Goal: Task Accomplishment & Management: Complete application form

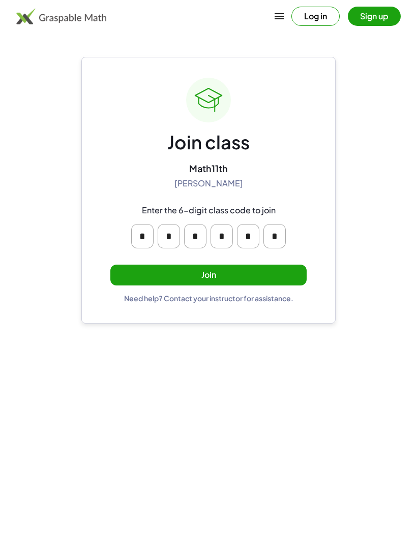
click at [263, 269] on button "Join" at bounding box center [208, 275] width 196 height 21
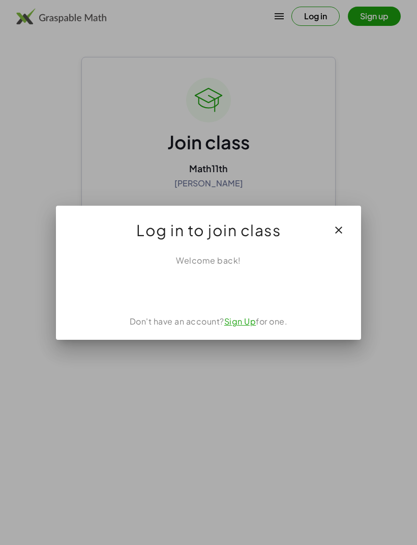
click at [236, 289] on div "Acceder con Google. Se abre en una pestaña nueva" at bounding box center [208, 289] width 97 height 22
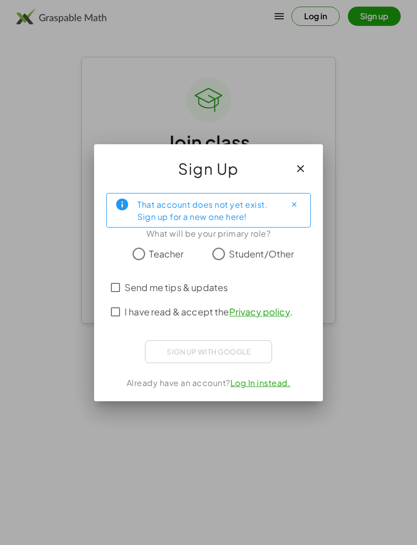
click at [292, 166] on button "button" at bounding box center [300, 169] width 24 height 24
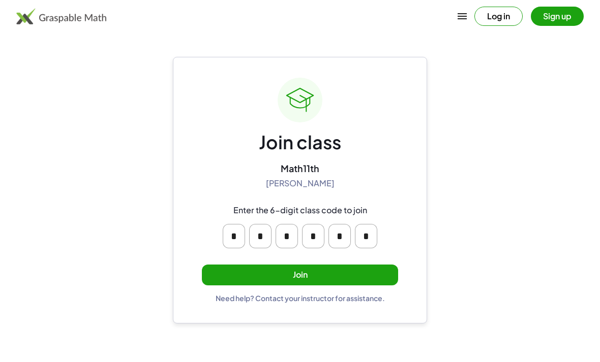
click at [351, 273] on button "Join" at bounding box center [300, 275] width 196 height 21
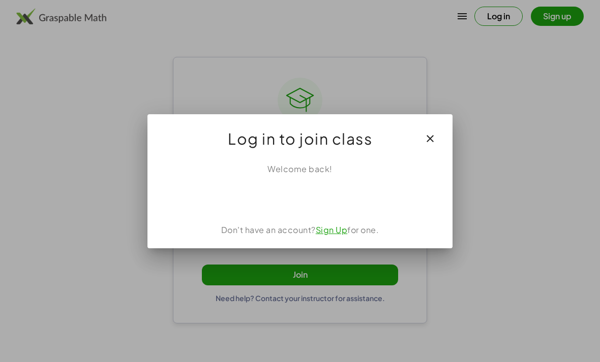
click at [323, 205] on div "Acceder con Google. Se abre en una pestaña nueva" at bounding box center [300, 197] width 106 height 22
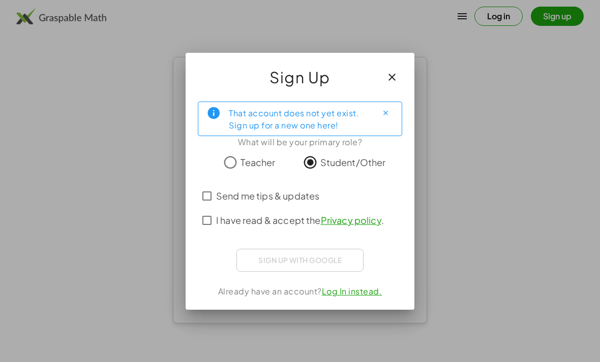
click at [392, 76] on icon "button" at bounding box center [392, 77] width 12 height 12
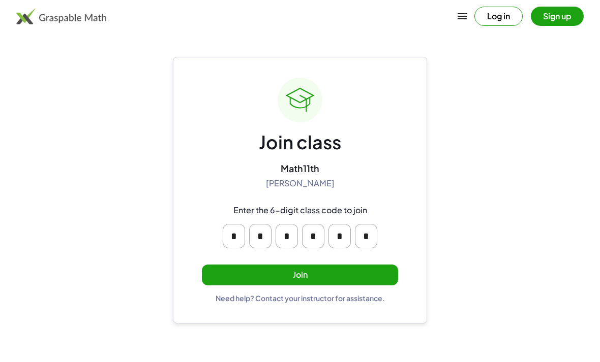
click at [345, 277] on button "Join" at bounding box center [300, 275] width 196 height 21
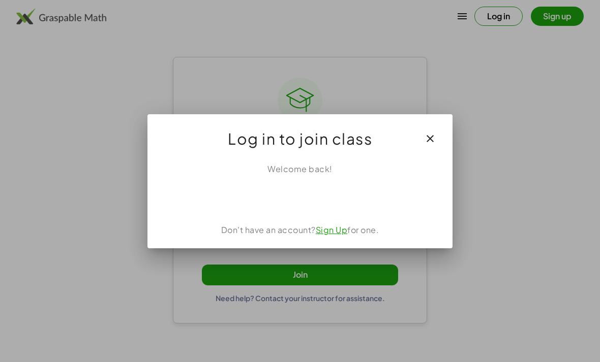
click at [307, 202] on div "Acceder con Google. Se abre en una pestaña nueva" at bounding box center [300, 197] width 106 height 22
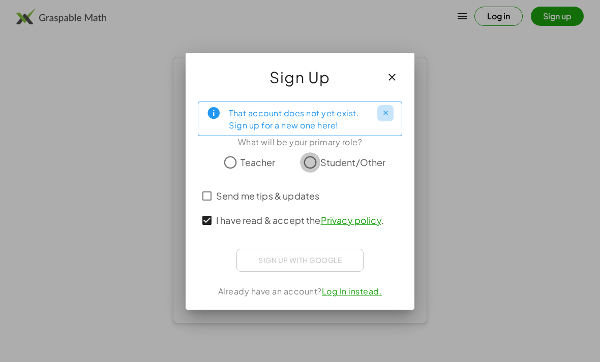
click at [346, 265] on div "Sign up with Google" at bounding box center [299, 260] width 127 height 23
click at [368, 220] on link "Privacy policy" at bounding box center [351, 220] width 60 height 12
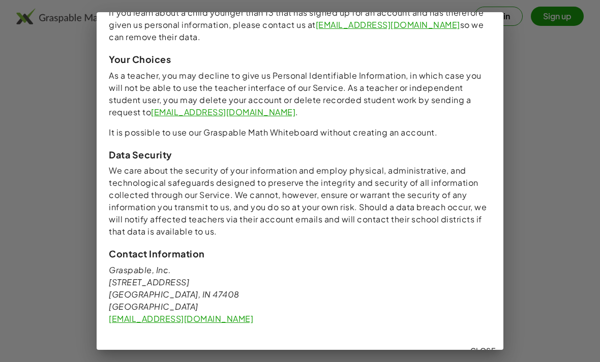
scroll to position [995, 0]
click at [416, 347] on span "Close" at bounding box center [482, 351] width 25 height 9
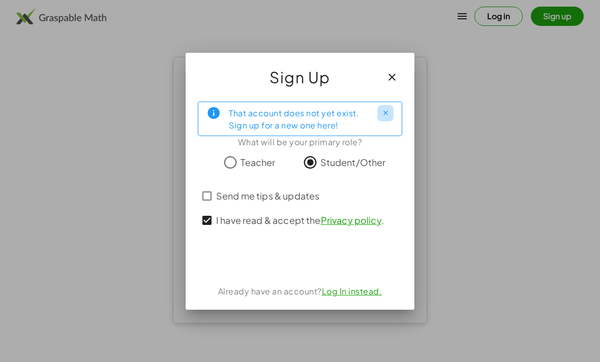
click at [302, 260] on div "Acceder con Google. Se abre en una pestaña nueva" at bounding box center [300, 259] width 106 height 22
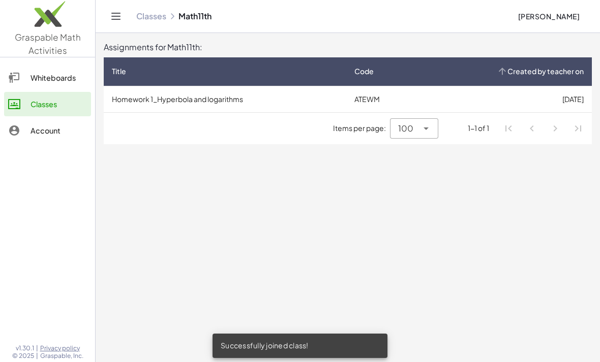
click at [416, 83] on th "Created by teacher on" at bounding box center [507, 71] width 170 height 28
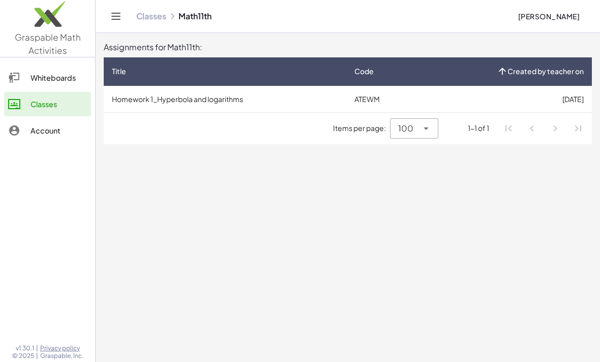
click at [179, 104] on td "Homework 1_Hyperbola and logarithms" at bounding box center [225, 99] width 242 height 26
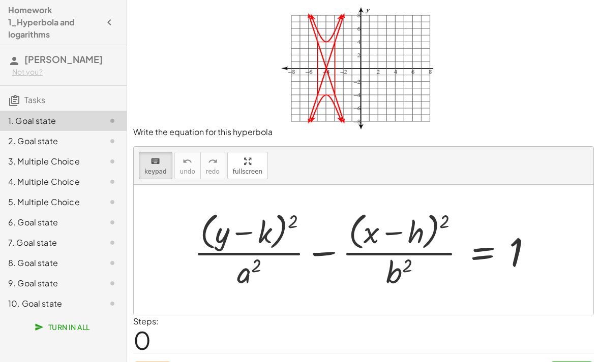
click at [313, 243] on div at bounding box center [367, 249] width 357 height 83
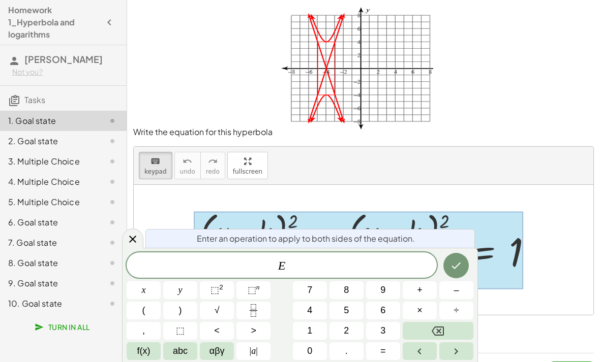
click at [303, 278] on div "E" at bounding box center [282, 265] width 310 height 25
click at [416, 340] on button "Backspace" at bounding box center [437, 331] width 71 height 18
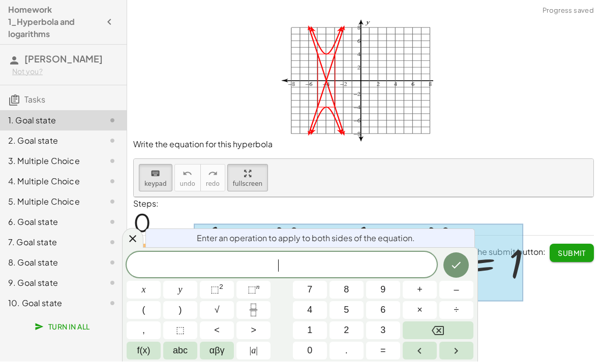
click at [223, 291] on sup "2" at bounding box center [221, 288] width 4 height 8
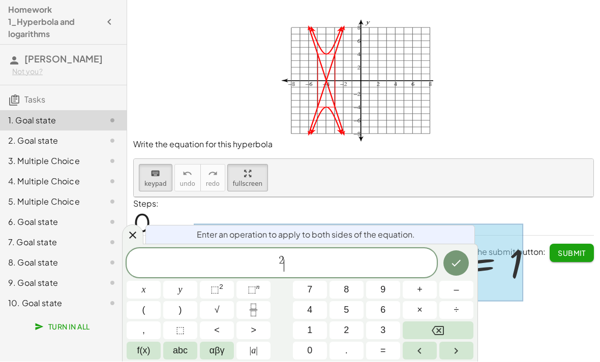
click at [179, 297] on span "y" at bounding box center [180, 291] width 4 height 14
click at [416, 336] on icon "Backspace" at bounding box center [437, 331] width 12 height 9
click at [186, 299] on button "y" at bounding box center [180, 291] width 34 height 18
click at [222, 291] on sup "2" at bounding box center [221, 288] width 4 height 8
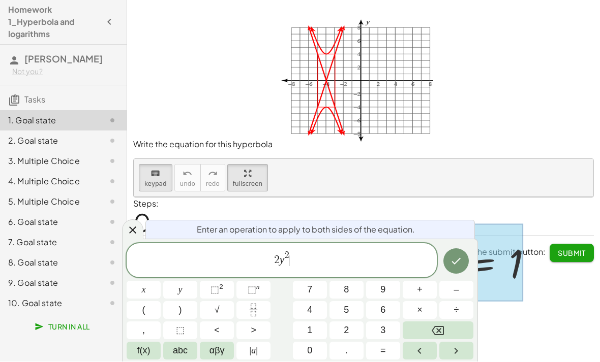
click at [416, 340] on button "Backspace" at bounding box center [437, 331] width 71 height 18
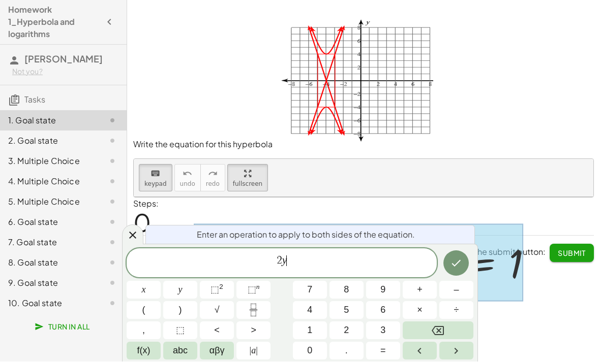
click at [416, 340] on button "Backspace" at bounding box center [437, 331] width 71 height 18
click at [191, 299] on button "y" at bounding box center [180, 291] width 34 height 18
click at [223, 291] on sup "2" at bounding box center [221, 288] width 4 height 8
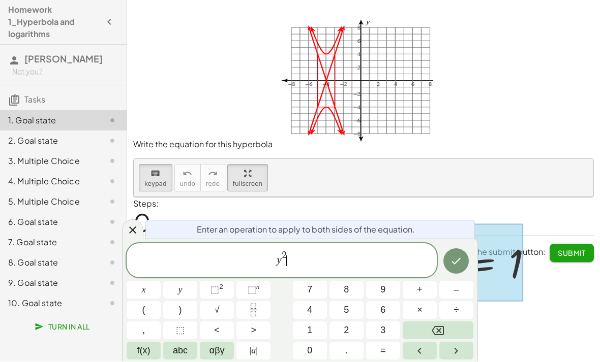
click at [250, 317] on icon "Fraction" at bounding box center [253, 310] width 13 height 13
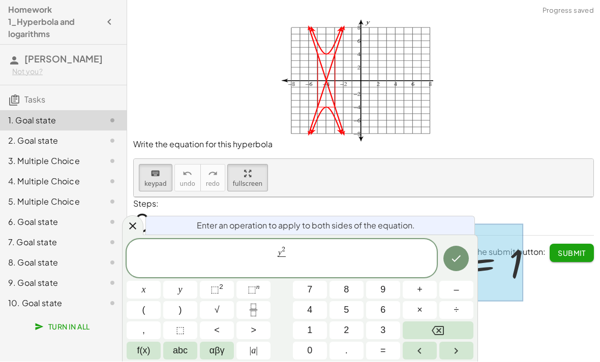
click at [344, 338] on span "2" at bounding box center [346, 331] width 5 height 14
click at [416, 337] on icon "Backspace" at bounding box center [437, 331] width 12 height 12
click at [353, 320] on button "5" at bounding box center [346, 311] width 34 height 18
click at [416, 297] on span "–" at bounding box center [455, 291] width 5 height 14
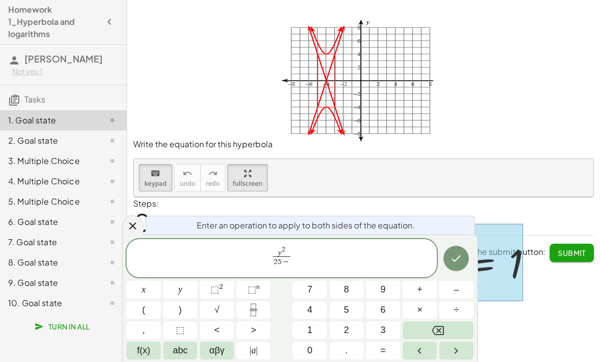
click at [416, 337] on icon "Backspace" at bounding box center [437, 331] width 12 height 12
click at [256, 338] on span ">" at bounding box center [254, 331] width 6 height 14
click at [416, 299] on button "–" at bounding box center [456, 291] width 34 height 18
click at [416, 360] on button "Right arrow" at bounding box center [456, 352] width 34 height 18
click at [261, 320] on button "Fraction" at bounding box center [253, 311] width 34 height 18
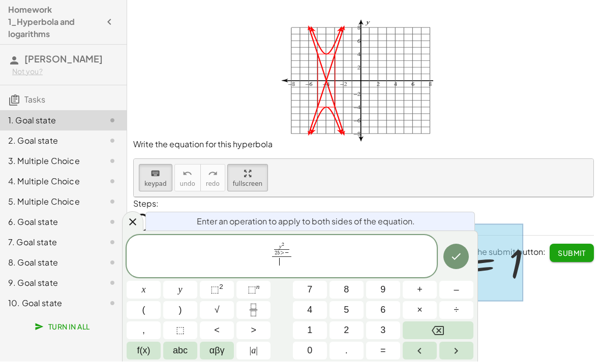
click at [416, 340] on button "Backspace" at bounding box center [437, 331] width 71 height 18
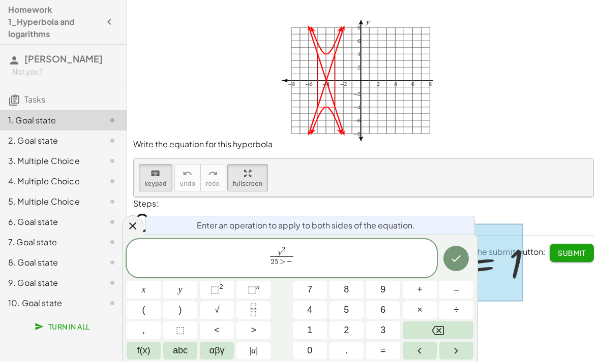
click at [416, 360] on button "Left arrow" at bounding box center [419, 352] width 34 height 18
click at [416, 340] on button "Backspace" at bounding box center [437, 331] width 71 height 18
click at [416, 337] on icon "Backspace" at bounding box center [437, 331] width 12 height 12
click at [416, 358] on icon "Right arrow" at bounding box center [456, 352] width 12 height 12
click at [416, 297] on span "–" at bounding box center [455, 291] width 5 height 14
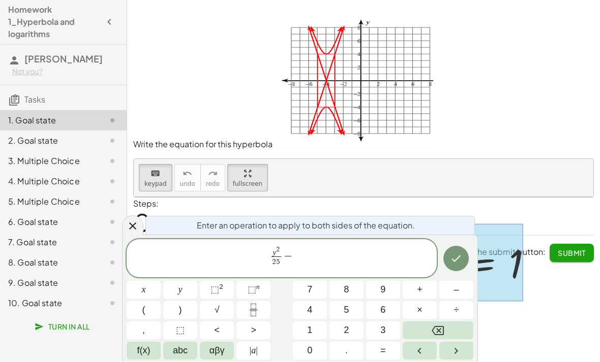
click at [149, 320] on button "(" at bounding box center [144, 311] width 34 height 18
click at [144, 297] on span "x" at bounding box center [144, 291] width 4 height 14
click at [416, 297] on span "+" at bounding box center [420, 291] width 6 height 14
click at [317, 313] on button "4" at bounding box center [310, 311] width 34 height 18
click at [185, 309] on button ")" at bounding box center [180, 311] width 34 height 18
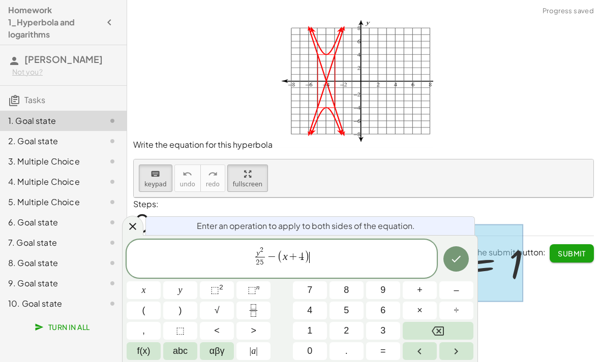
click at [222, 290] on sup "2" at bounding box center [221, 288] width 4 height 8
click at [256, 307] on icon "Fraction" at bounding box center [253, 306] width 5 height 5
click at [315, 332] on button "1" at bounding box center [310, 331] width 34 height 18
click at [258, 327] on button ">" at bounding box center [253, 331] width 34 height 18
click at [416, 328] on icon "Backspace" at bounding box center [437, 331] width 12 height 12
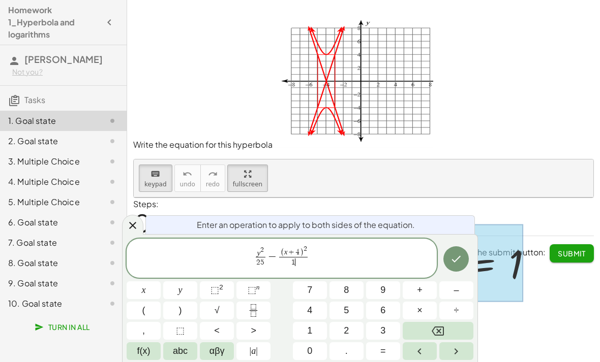
click at [416, 355] on icon "Right arrow" at bounding box center [456, 352] width 12 height 12
click at [388, 354] on button "=" at bounding box center [383, 352] width 34 height 18
click at [314, 329] on button "1" at bounding box center [310, 331] width 34 height 18
click at [416, 261] on icon "Done" at bounding box center [456, 259] width 12 height 12
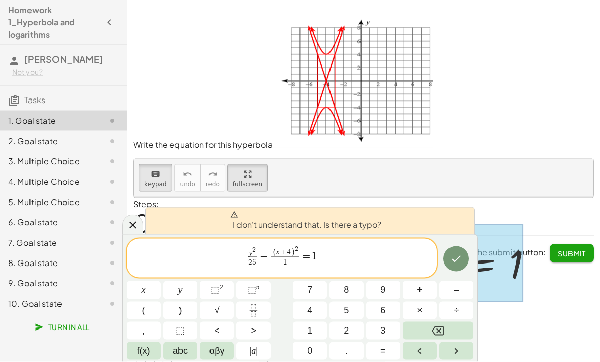
click at [416, 262] on icon "Done" at bounding box center [456, 259] width 9 height 7
click at [416, 272] on button "Done" at bounding box center [455, 258] width 25 height 25
click at [416, 78] on p "Write the equation for this hyperbola" at bounding box center [363, 85] width 460 height 132
click at [70, 144] on div "2. Goal state" at bounding box center [49, 141] width 82 height 12
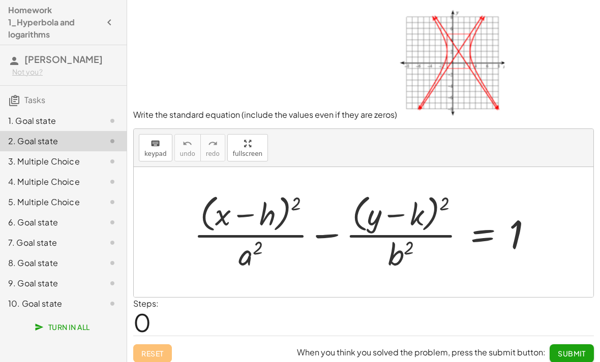
click at [416, 0] on div at bounding box center [363, 0] width 473 height 0
click at [77, 253] on div "6. Goal state" at bounding box center [63, 263] width 127 height 20
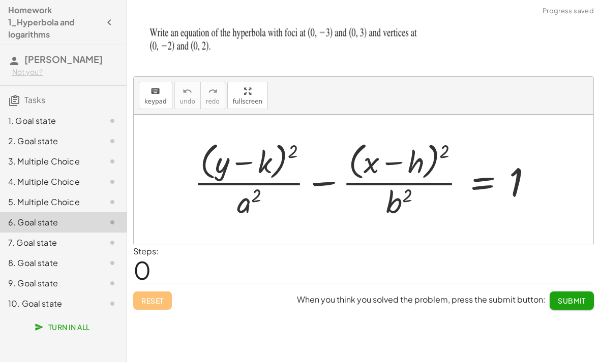
click at [73, 300] on div "10. Goal state" at bounding box center [49, 304] width 82 height 12
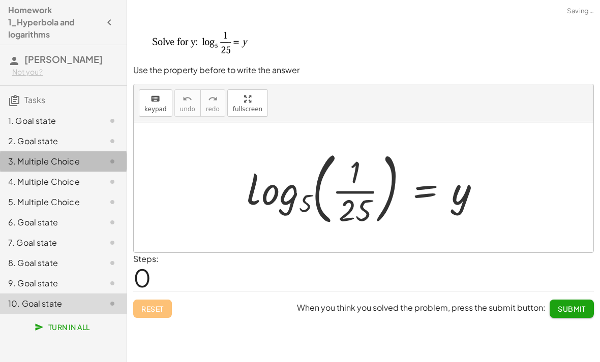
click at [86, 159] on div "3. Multiple Choice" at bounding box center [49, 161] width 82 height 12
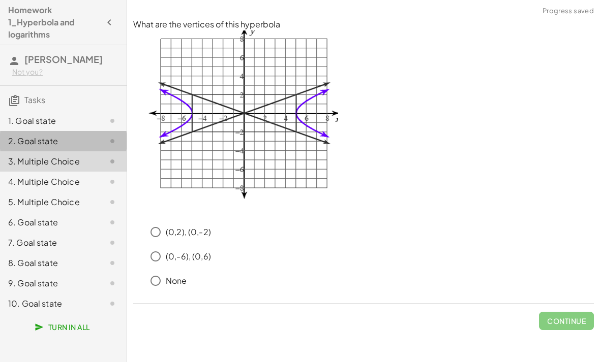
click at [75, 145] on div "2. Goal state" at bounding box center [49, 141] width 82 height 12
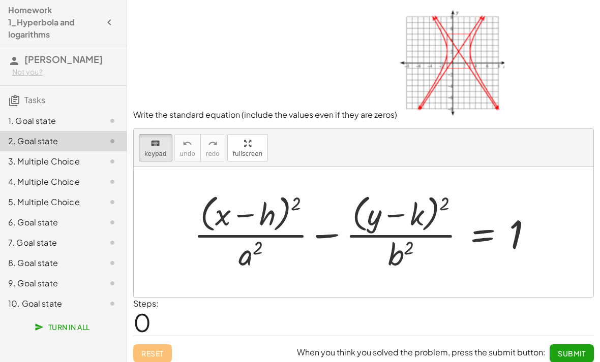
click at [291, 265] on div at bounding box center [367, 232] width 357 height 83
click at [290, 264] on div at bounding box center [367, 232] width 357 height 83
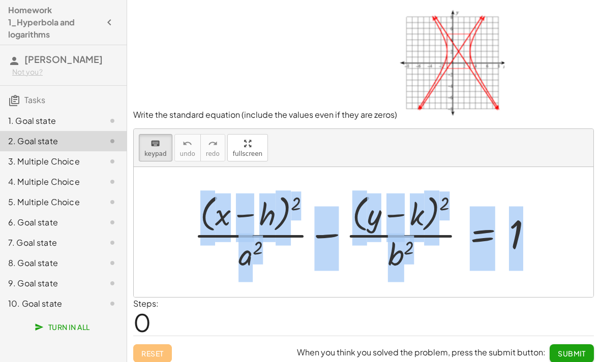
click at [0, 0] on div "Write the standard equation (include the values even if they are zeros) keyboar…" at bounding box center [0, 0] width 0 height 0
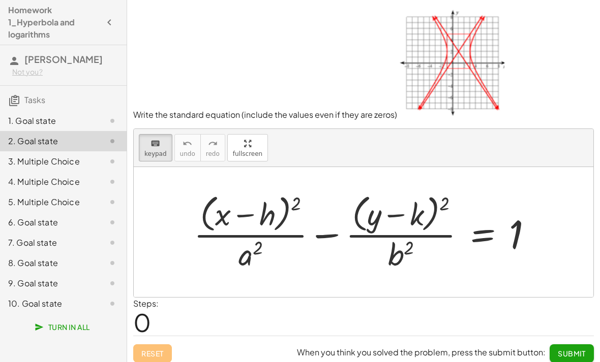
click at [162, 148] on button "keyboard keypad" at bounding box center [156, 147] width 34 height 27
click at [235, 199] on div at bounding box center [363, 232] width 459 height 130
click at [185, 234] on div "+ · ( + x − h ) 2 · a 2 − · ( + y − k ) 2 · b 2 = 1" at bounding box center [363, 232] width 370 height 88
click at [186, 231] on div "+ · ( + x − h ) 2 · a 2 − · ( + y − k ) 2 · b 2 = 1" at bounding box center [363, 232] width 370 height 88
click at [186, 230] on div "+ · ( + x − h ) 2 · a 2 − · ( + y − k ) 2 · b 2 = 1" at bounding box center [363, 232] width 370 height 88
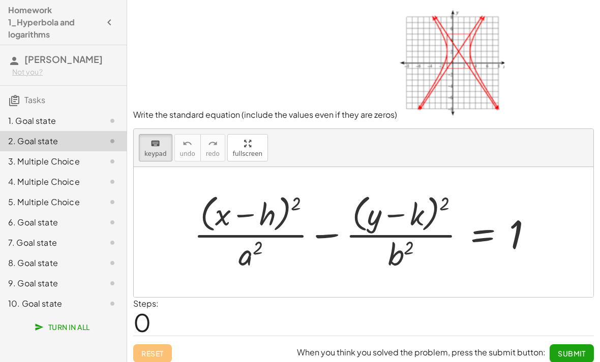
click at [186, 225] on div "+ · ( + x − h ) 2 · a 2 − · ( + y − k ) 2 · b 2 = 1" at bounding box center [363, 232] width 370 height 88
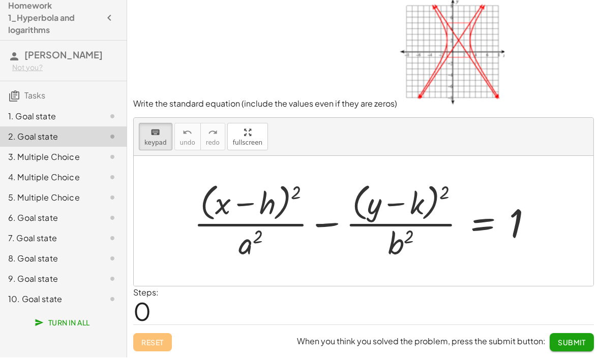
scroll to position [13, 0]
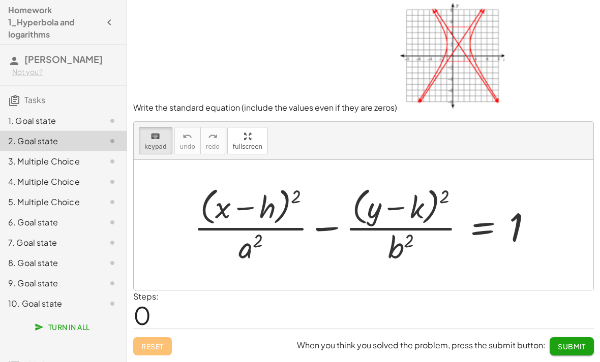
click at [321, 135] on div "keyboard keypad undo [PERSON_NAME] redo fullscreen" at bounding box center [363, 141] width 459 height 38
click at [307, 190] on div at bounding box center [367, 225] width 357 height 83
click at [207, 25] on p "Write the standard equation (include the values even if they are zeros)" at bounding box center [363, 56] width 460 height 114
click at [328, 160] on div "keyboard keypad undo [PERSON_NAME] redo fullscreen" at bounding box center [363, 141] width 459 height 38
click at [331, 198] on div at bounding box center [367, 225] width 357 height 83
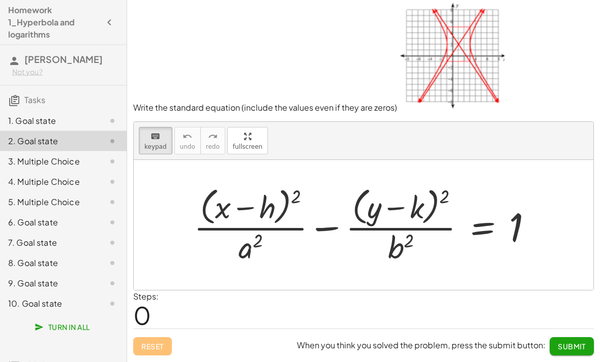
click at [331, 198] on div at bounding box center [367, 225] width 357 height 83
click at [331, 195] on div at bounding box center [367, 225] width 357 height 83
click at [317, 291] on div at bounding box center [363, 226] width 459 height 130
click at [316, 220] on div at bounding box center [367, 225] width 357 height 83
click at [292, 267] on div at bounding box center [367, 225] width 357 height 83
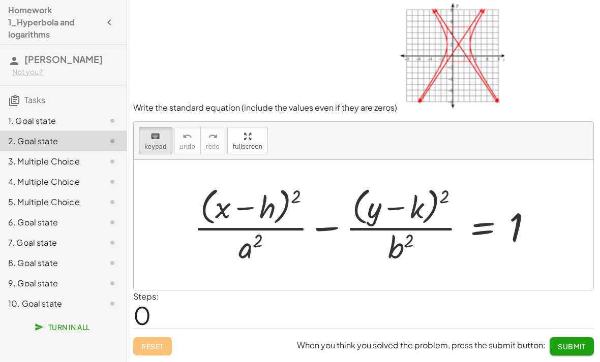
click at [310, 248] on div at bounding box center [367, 225] width 357 height 83
click at [299, 237] on div at bounding box center [367, 225] width 357 height 83
click at [232, 243] on div at bounding box center [367, 225] width 357 height 83
click at [241, 251] on div at bounding box center [250, 248] width 24 height 36
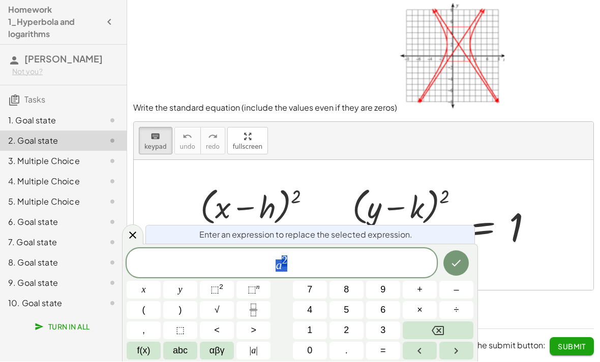
click at [416, 340] on button "Backspace" at bounding box center [437, 331] width 71 height 18
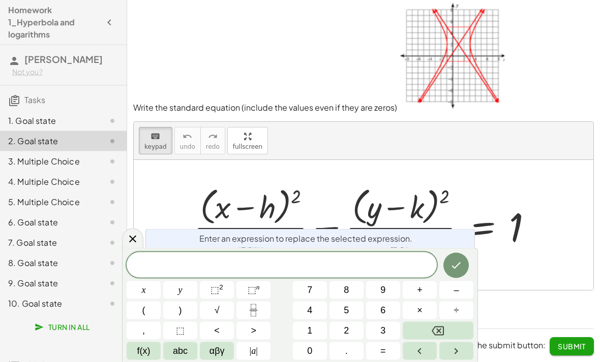
click at [362, 320] on button "5" at bounding box center [346, 311] width 34 height 18
click at [416, 340] on button "Backspace" at bounding box center [437, 331] width 71 height 18
click at [131, 245] on icon at bounding box center [133, 239] width 12 height 12
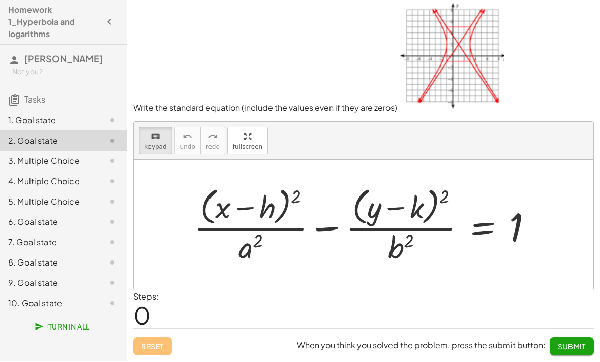
click at [400, 321] on div "Steps: 0" at bounding box center [363, 310] width 460 height 38
click at [396, 306] on div "Steps: 0" at bounding box center [363, 310] width 460 height 38
click at [165, 310] on div "Steps: 0" at bounding box center [363, 310] width 460 height 38
click at [201, 267] on div at bounding box center [367, 225] width 357 height 83
click at [0, 0] on div "Write the standard equation (include the values even if they are zeros) keyboar…" at bounding box center [0, 0] width 0 height 0
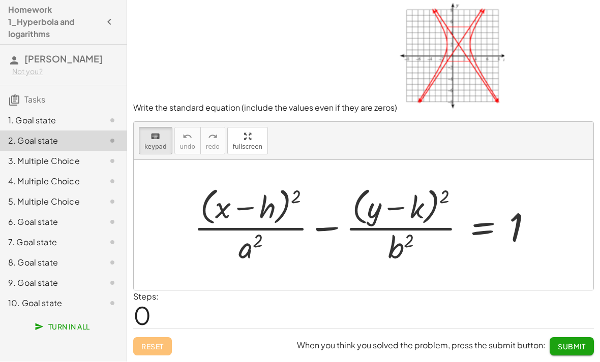
click at [164, 344] on div "Reset When you think you solved the problem, press the submit button: Submit" at bounding box center [363, 342] width 460 height 27
click at [416, 189] on div "+ · ( + x − h ) 2 · a 2 − · ( + y − k ) 2 · b 2 = 1" at bounding box center [363, 225] width 370 height 88
click at [416, 48] on img at bounding box center [450, 55] width 107 height 112
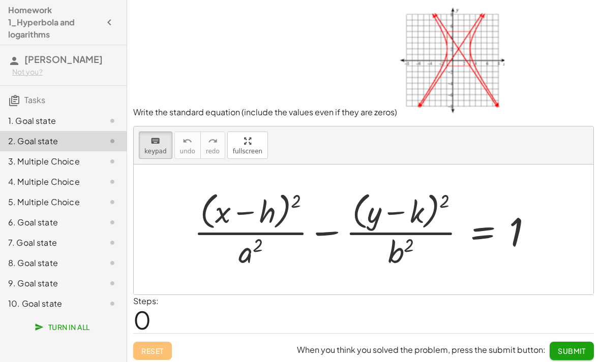
scroll to position [0, 0]
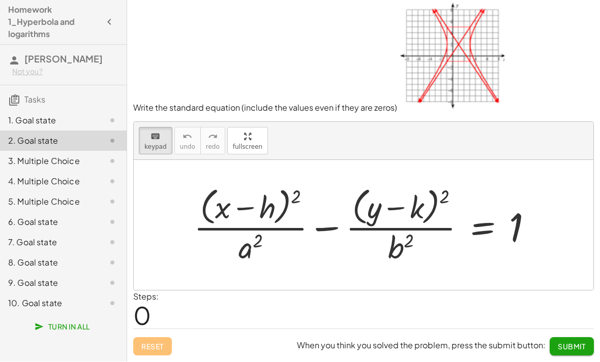
click at [416, 304] on div "Steps: 0" at bounding box center [363, 310] width 460 height 38
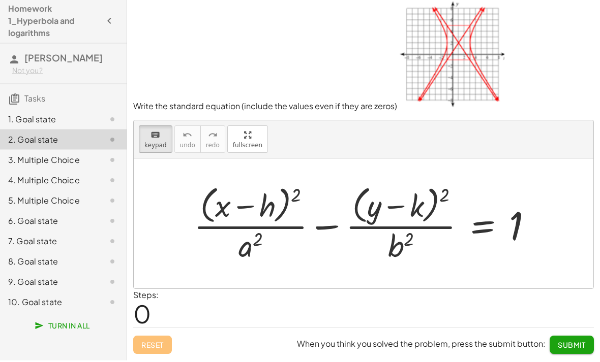
scroll to position [11, 0]
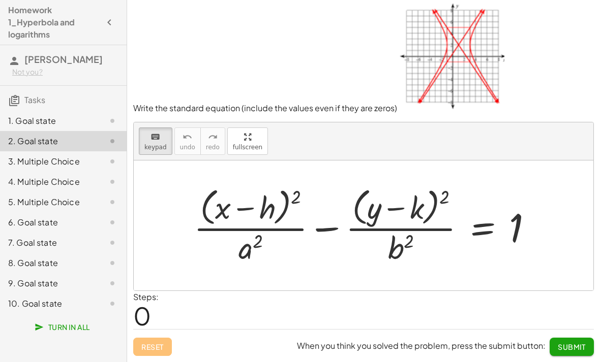
click at [416, 322] on div "Steps: 0" at bounding box center [363, 310] width 460 height 38
click at [82, 192] on div "3. Multiple Choice" at bounding box center [63, 202] width 127 height 20
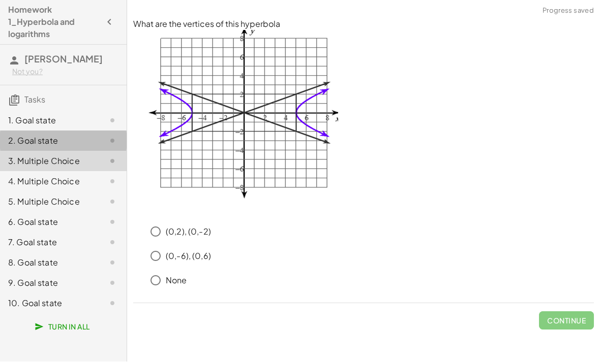
click at [70, 144] on div "2. Goal state" at bounding box center [49, 141] width 82 height 12
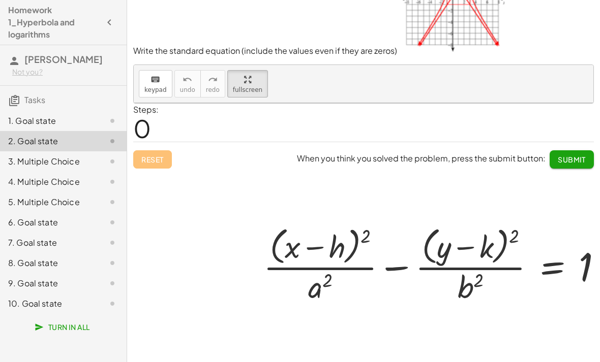
scroll to position [76, 0]
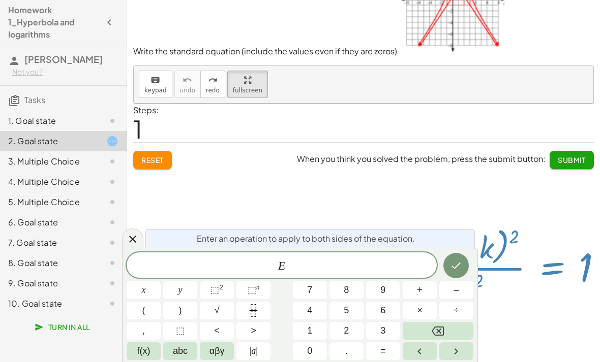
click at [152, 307] on button "(" at bounding box center [144, 311] width 34 height 18
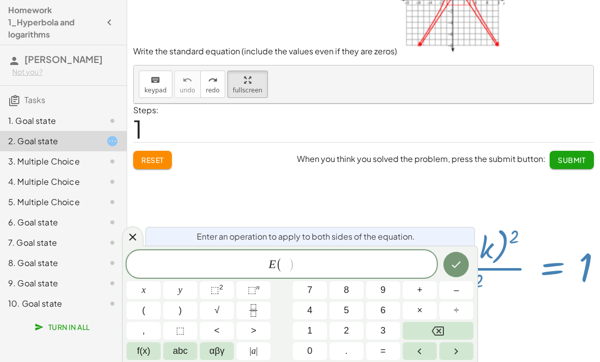
click at [147, 289] on button "x" at bounding box center [144, 291] width 34 height 18
click at [416, 330] on button "Backspace" at bounding box center [437, 331] width 71 height 18
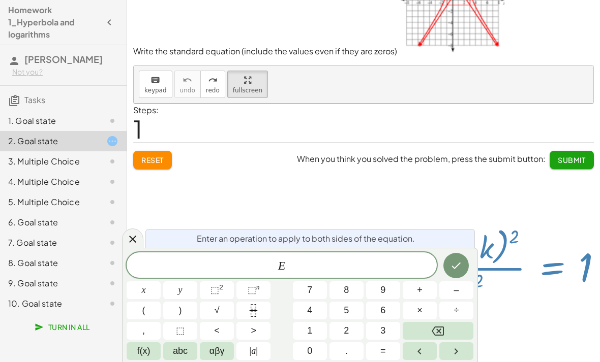
click at [151, 308] on button "(" at bounding box center [144, 311] width 34 height 18
click at [151, 307] on button "(" at bounding box center [144, 311] width 34 height 18
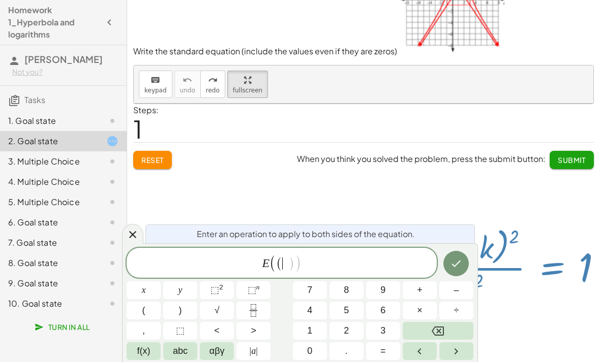
click at [416, 291] on button "–" at bounding box center [456, 291] width 34 height 18
click at [319, 329] on button "1" at bounding box center [310, 331] width 34 height 18
click at [188, 307] on button ")" at bounding box center [180, 311] width 34 height 18
click at [213, 292] on span "⬚" at bounding box center [214, 290] width 9 height 10
click at [250, 312] on icon "Fraction" at bounding box center [253, 310] width 13 height 13
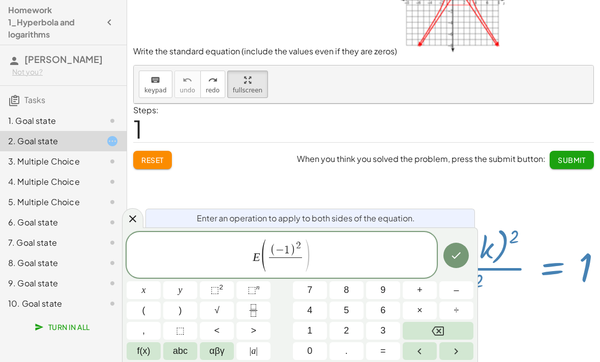
click at [307, 307] on span "4" at bounding box center [309, 311] width 5 height 14
click at [416, 359] on button "Right arrow" at bounding box center [456, 352] width 34 height 18
click at [416, 354] on icon "Left arrow" at bounding box center [419, 352] width 12 height 12
click at [416, 359] on button "Left arrow" at bounding box center [419, 352] width 34 height 18
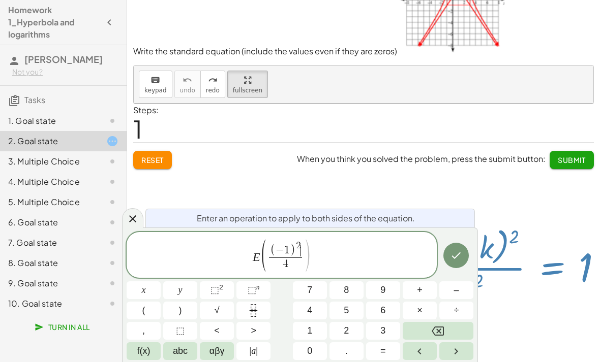
click at [416, 359] on button "Left arrow" at bounding box center [419, 352] width 34 height 18
click at [416, 358] on button "Left arrow" at bounding box center [419, 352] width 34 height 18
click at [416, 350] on icon "Left arrow" at bounding box center [419, 352] width 4 height 6
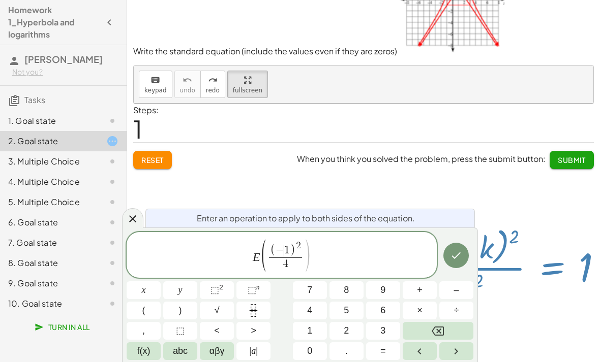
click at [416, 357] on icon "Left arrow" at bounding box center [419, 352] width 12 height 12
click at [146, 295] on button "x" at bounding box center [144, 291] width 34 height 18
click at [329, 257] on span "E ( ( x ​ − 1 ) 2 4 ​ )" at bounding box center [282, 255] width 310 height 35
click at [416, 294] on span "–" at bounding box center [455, 291] width 5 height 14
click at [144, 306] on span "(" at bounding box center [143, 311] width 3 height 14
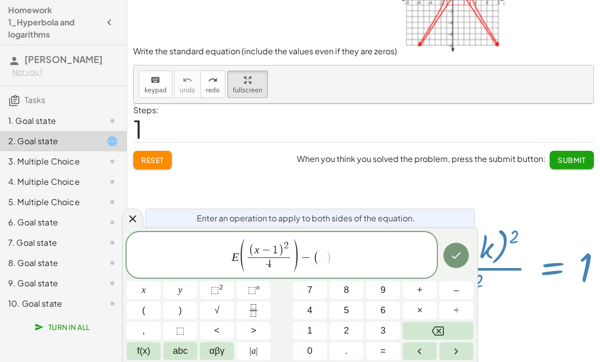
click at [176, 293] on button "y" at bounding box center [180, 291] width 34 height 18
click at [416, 292] on button "–" at bounding box center [456, 291] width 34 height 18
click at [310, 333] on span "1" at bounding box center [309, 331] width 5 height 14
click at [184, 310] on button ")" at bounding box center [180, 311] width 34 height 18
click at [223, 291] on sup "2" at bounding box center [221, 288] width 4 height 8
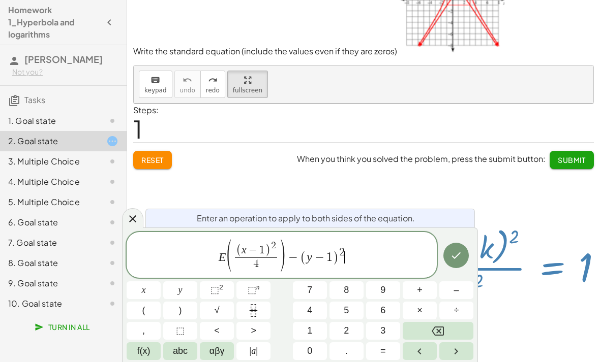
click at [253, 284] on span "⬚ n" at bounding box center [253, 291] width 12 height 14
click at [416, 325] on icon "Backspace" at bounding box center [437, 331] width 12 height 12
click at [221, 291] on sup "2" at bounding box center [221, 288] width 4 height 8
click at [253, 317] on icon "Fraction" at bounding box center [253, 314] width 5 height 5
click at [416, 331] on button "Backspace" at bounding box center [437, 331] width 71 height 18
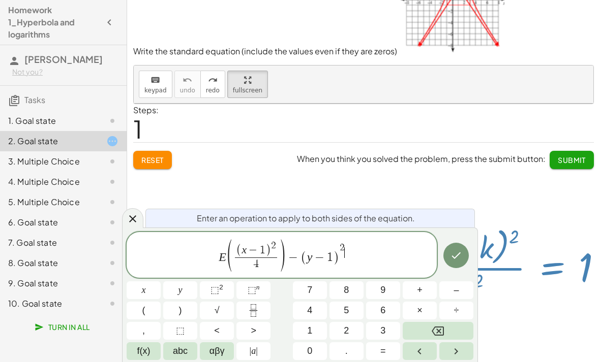
click at [416, 331] on button "Backspace" at bounding box center [437, 331] width 71 height 18
click at [416, 354] on icon "Right arrow" at bounding box center [456, 352] width 12 height 12
click at [216, 294] on span "⬚" at bounding box center [214, 290] width 9 height 10
click at [416, 331] on icon "Backspace" at bounding box center [437, 331] width 12 height 12
click at [256, 310] on icon "Fraction" at bounding box center [253, 310] width 13 height 13
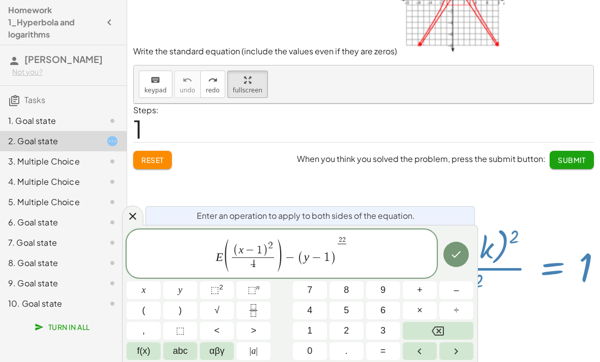
click at [416, 331] on icon "Backspace" at bounding box center [437, 331] width 12 height 12
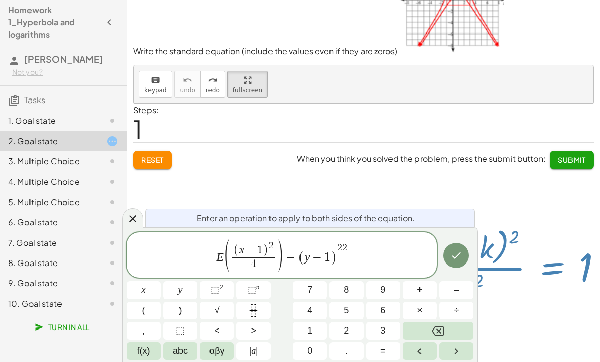
click at [416, 331] on icon "Backspace" at bounding box center [437, 331] width 12 height 12
click at [416, 323] on button "Backspace" at bounding box center [437, 331] width 71 height 18
click at [266, 313] on button "Fraction" at bounding box center [253, 311] width 34 height 18
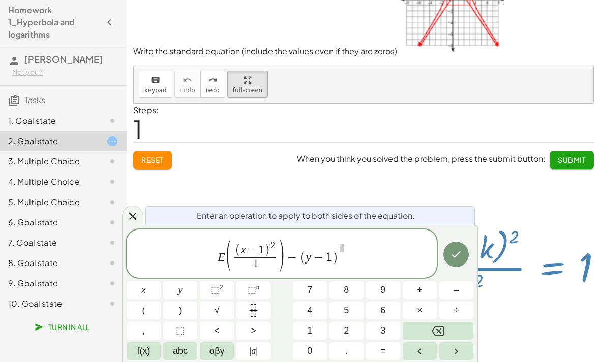
click at [416, 332] on icon "Backspace" at bounding box center [437, 331] width 12 height 12
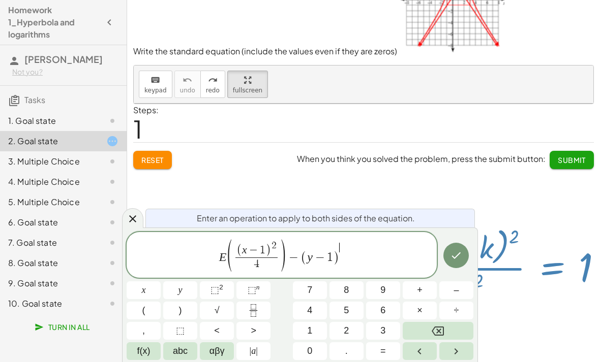
click at [416, 329] on icon "Backspace" at bounding box center [437, 331] width 12 height 12
click at [253, 314] on icon "Fraction" at bounding box center [253, 310] width 13 height 13
click at [416, 327] on icon "Backspace" at bounding box center [437, 331] width 12 height 9
click at [253, 313] on icon "Fraction" at bounding box center [253, 310] width 13 height 13
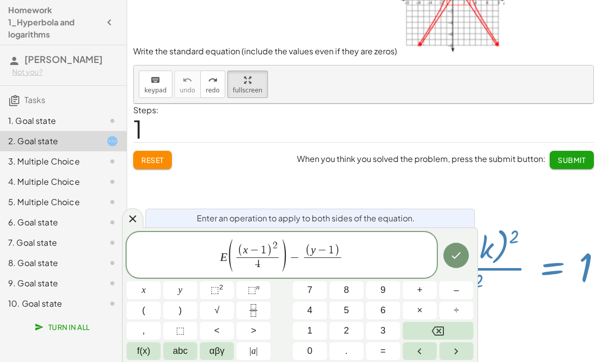
click at [385, 287] on span "9" at bounding box center [382, 291] width 5 height 14
click at [416, 357] on icon "Right arrow" at bounding box center [456, 352] width 12 height 12
click at [416, 349] on icon "Left arrow" at bounding box center [419, 352] width 12 height 12
click at [416, 359] on button "Left arrow" at bounding box center [419, 352] width 34 height 18
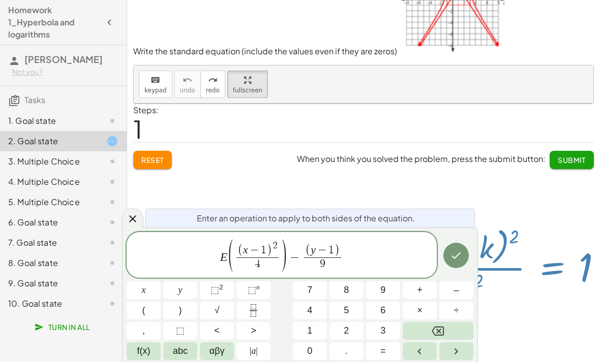
click at [416, 355] on icon "Left arrow" at bounding box center [419, 352] width 12 height 12
click at [416, 355] on button "Right arrow" at bounding box center [456, 352] width 34 height 18
click at [221, 290] on sup "2" at bounding box center [221, 288] width 4 height 8
click at [416, 349] on icon "Right arrow" at bounding box center [456, 352] width 12 height 12
click at [416, 347] on icon "Right arrow" at bounding box center [456, 352] width 12 height 12
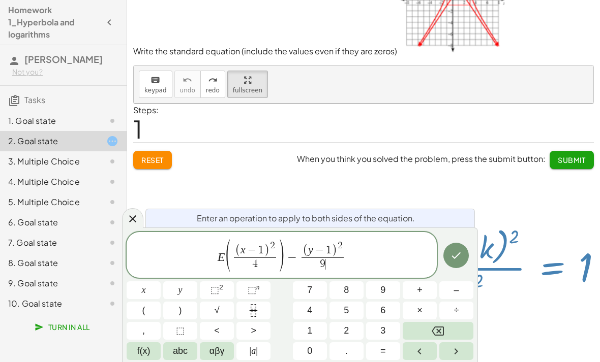
click at [416, 347] on icon "Right arrow" at bounding box center [456, 352] width 12 height 12
click at [388, 353] on button "=" at bounding box center [383, 352] width 34 height 18
click at [312, 329] on span "1" at bounding box center [309, 331] width 5 height 14
click at [416, 357] on icon "Left arrow" at bounding box center [419, 352] width 12 height 12
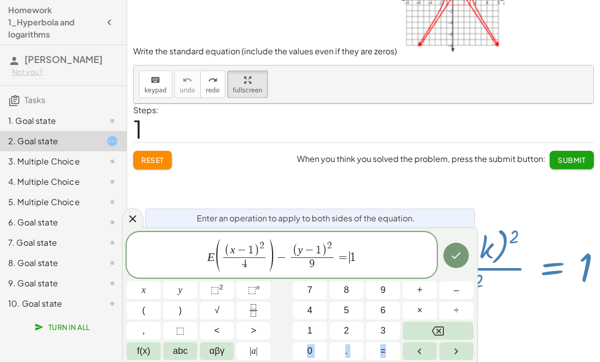
click at [416, 357] on icon "Left arrow" at bounding box center [419, 352] width 12 height 12
click at [416, 359] on button "Left arrow" at bounding box center [419, 352] width 34 height 18
click at [416, 358] on button "Left arrow" at bounding box center [419, 352] width 34 height 18
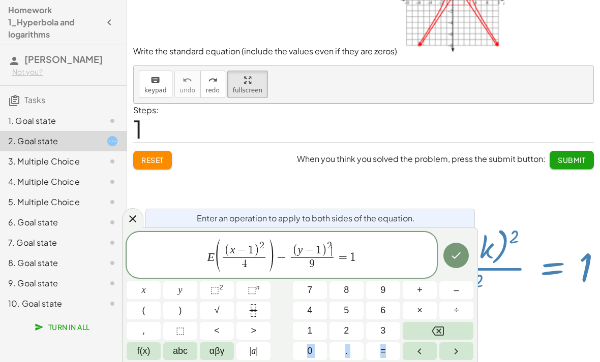
click at [416, 359] on button "Left arrow" at bounding box center [419, 352] width 34 height 18
click at [416, 358] on button "Left arrow" at bounding box center [419, 352] width 34 height 18
click at [416, 359] on button "Left arrow" at bounding box center [419, 352] width 34 height 18
click at [416, 358] on button "Left arrow" at bounding box center [419, 352] width 34 height 18
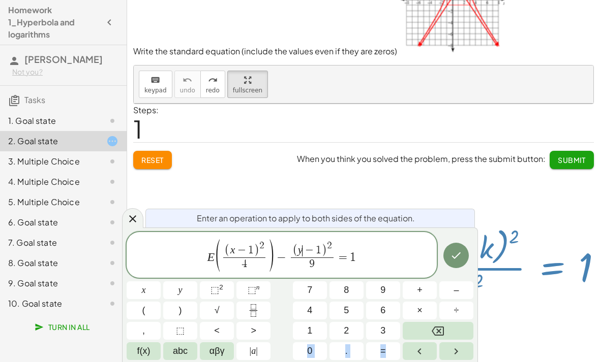
click at [416, 357] on icon "Left arrow" at bounding box center [419, 352] width 12 height 12
click at [416, 359] on button "Left arrow" at bounding box center [419, 352] width 34 height 18
click at [416, 358] on button "Left arrow" at bounding box center [419, 352] width 34 height 18
click at [416, 359] on button "Left arrow" at bounding box center [419, 352] width 34 height 18
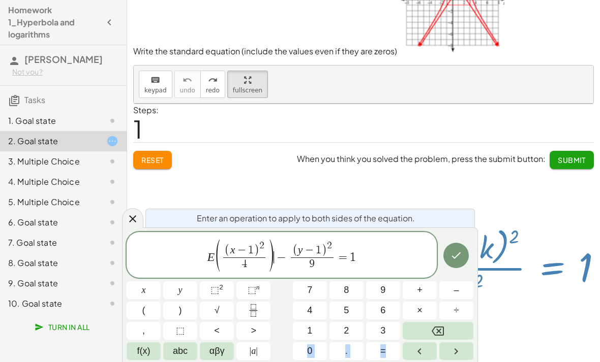
click at [416, 357] on button "Left arrow" at bounding box center [419, 352] width 34 height 18
click at [416, 356] on button "Left arrow" at bounding box center [419, 352] width 34 height 18
click at [416, 355] on button "Left arrow" at bounding box center [419, 352] width 34 height 18
click at [416, 358] on button "Left arrow" at bounding box center [419, 352] width 34 height 18
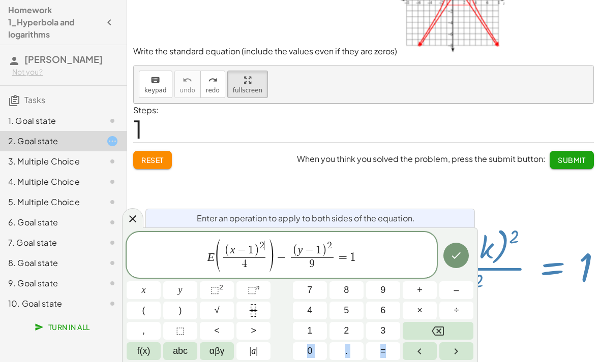
click at [416, 358] on button "Left arrow" at bounding box center [419, 352] width 34 height 18
click at [416, 355] on button "Left arrow" at bounding box center [419, 352] width 34 height 18
click at [416, 354] on button "Left arrow" at bounding box center [419, 352] width 34 height 18
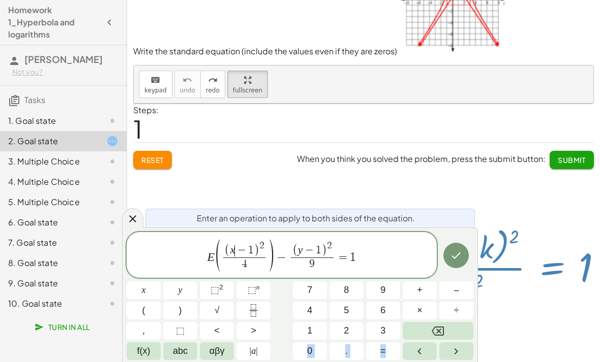
click at [416, 354] on button "Left arrow" at bounding box center [419, 352] width 34 height 18
click at [416, 354] on icon "Left arrow" at bounding box center [419, 352] width 12 height 12
click at [416, 358] on button "Left arrow" at bounding box center [419, 352] width 34 height 18
click at [416, 357] on button "Left arrow" at bounding box center [419, 352] width 34 height 18
click at [416, 353] on icon "Right arrow" at bounding box center [456, 352] width 12 height 12
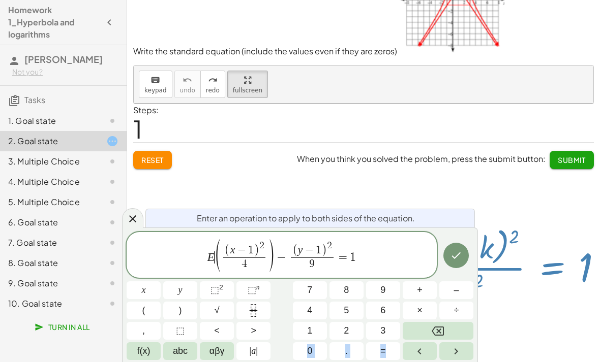
click at [416, 330] on icon "Backspace" at bounding box center [437, 331] width 12 height 12
click at [55, 159] on div "3. Multiple Choice" at bounding box center [49, 161] width 82 height 12
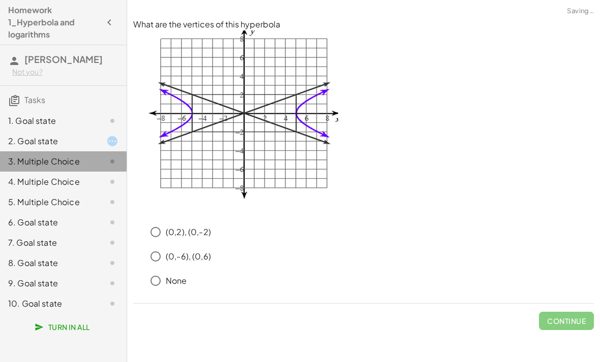
scroll to position [0, 0]
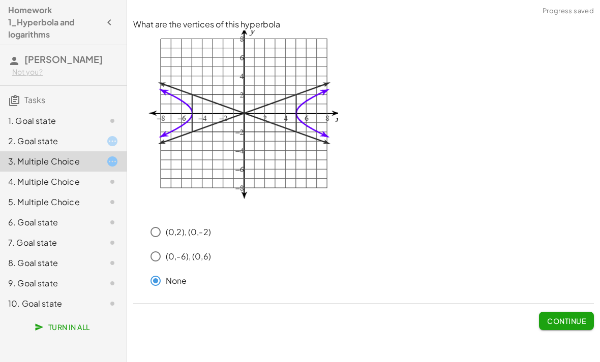
click at [416, 317] on span "Continue" at bounding box center [566, 321] width 39 height 9
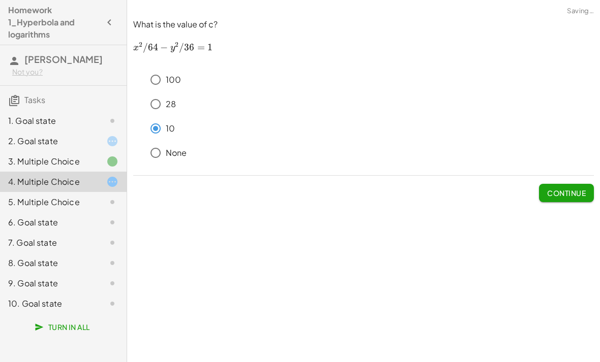
click at [416, 184] on button "Continue" at bounding box center [566, 193] width 55 height 18
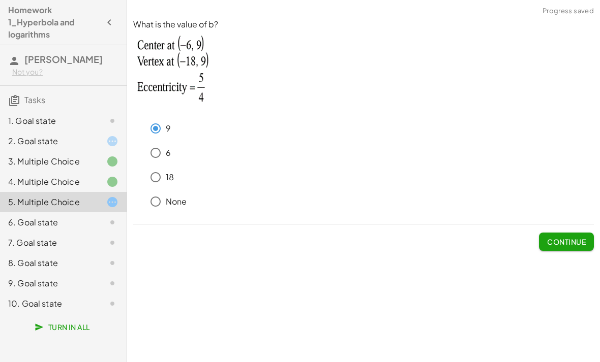
click at [416, 237] on span "Continue" at bounding box center [566, 241] width 39 height 9
click at [126, 345] on div "Homework 1_Hyperbola and logarithms [PERSON_NAME] Not you? Tasks 1. Goal state …" at bounding box center [63, 181] width 127 height 362
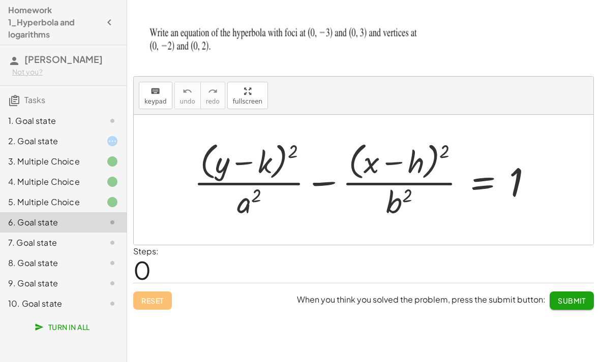
click at [73, 203] on div "5. Multiple Choice" at bounding box center [49, 202] width 82 height 12
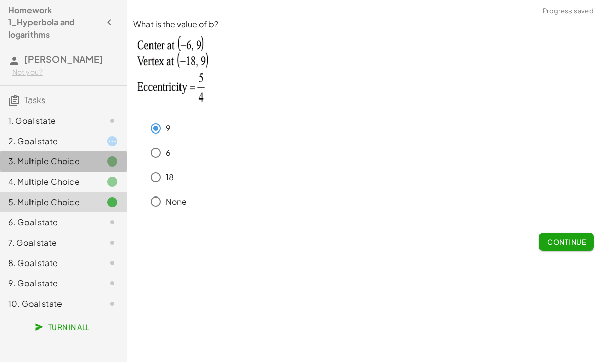
click at [26, 162] on div "3. Multiple Choice" at bounding box center [49, 161] width 82 height 12
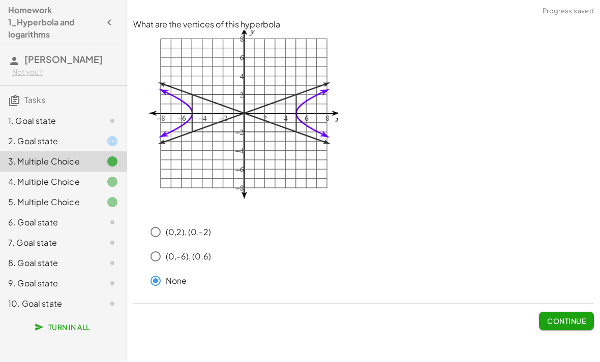
click at [44, 183] on div "4. Multiple Choice" at bounding box center [49, 182] width 82 height 12
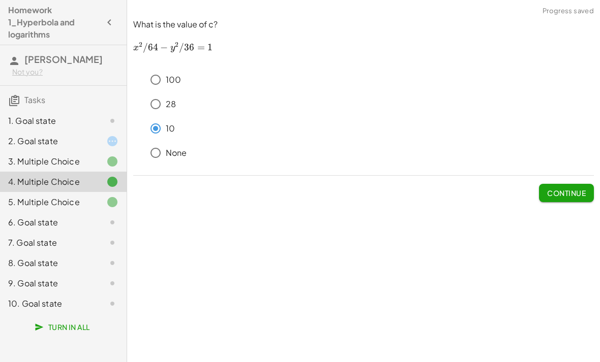
click at [60, 203] on div "5. Multiple Choice" at bounding box center [49, 202] width 82 height 12
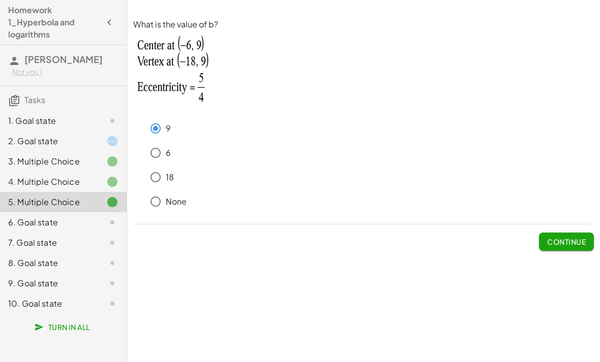
click at [58, 226] on div "6. Goal state" at bounding box center [49, 222] width 82 height 12
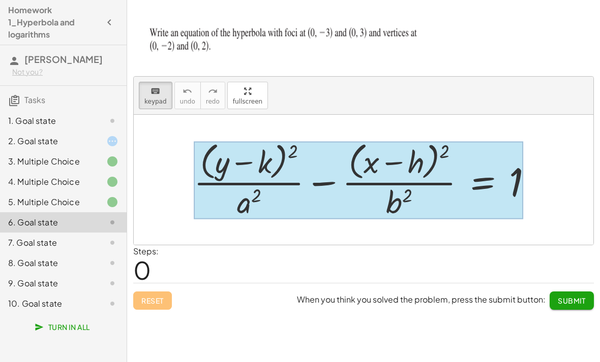
click at [416, 170] on div at bounding box center [358, 181] width 329 height 78
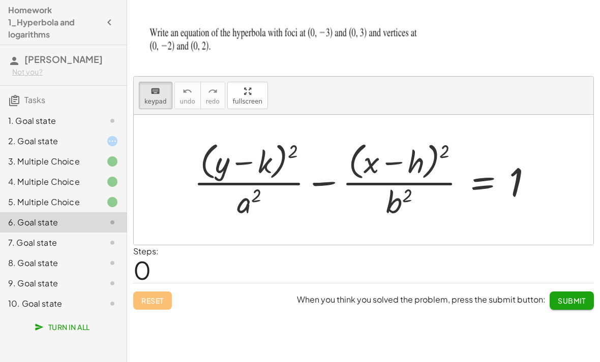
click at [416, 172] on div at bounding box center [367, 179] width 357 height 83
click at [416, 165] on div at bounding box center [367, 179] width 357 height 83
click at [416, 163] on div at bounding box center [367, 179] width 357 height 83
click at [410, 157] on div at bounding box center [367, 179] width 357 height 83
click at [416, 152] on div at bounding box center [367, 179] width 357 height 83
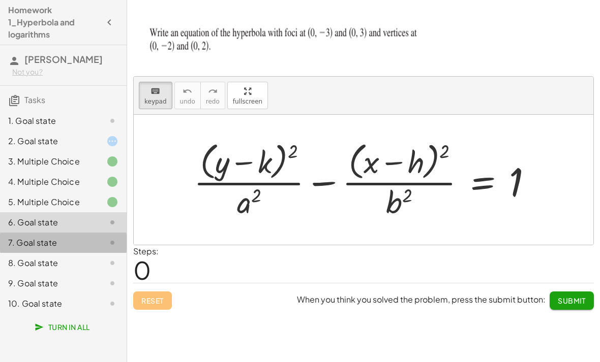
click at [51, 273] on div "7. Goal state" at bounding box center [63, 283] width 127 height 20
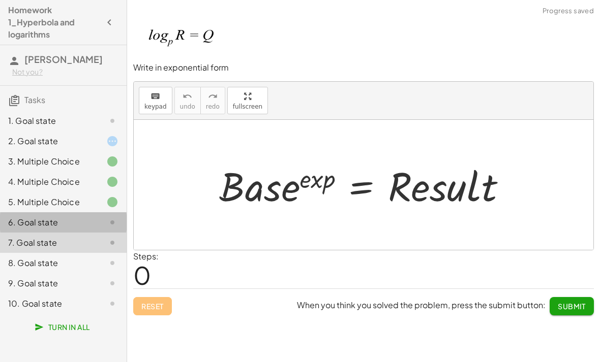
click at [73, 226] on div "6. Goal state" at bounding box center [49, 222] width 82 height 12
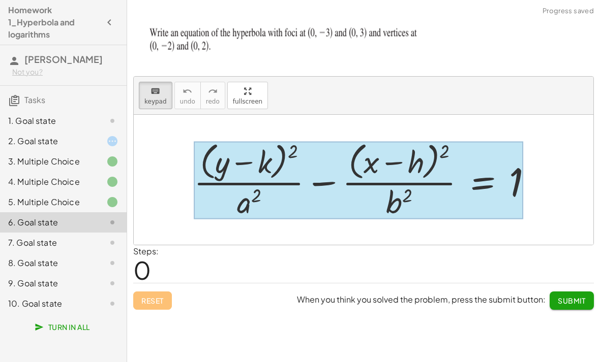
click at [416, 187] on div at bounding box center [358, 181] width 329 height 78
click at [416, 178] on div at bounding box center [358, 181] width 329 height 78
click at [416, 172] on div at bounding box center [367, 179] width 357 height 83
click at [416, 174] on div at bounding box center [358, 181] width 329 height 78
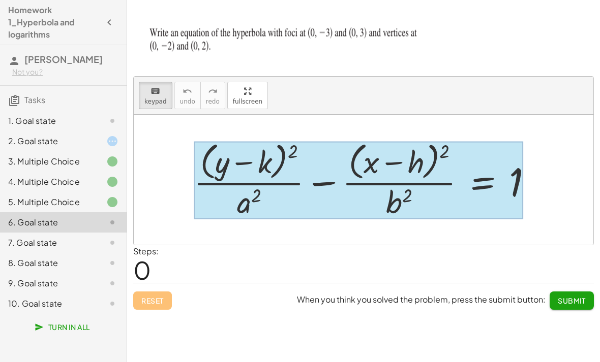
click at [416, 173] on div at bounding box center [358, 181] width 329 height 78
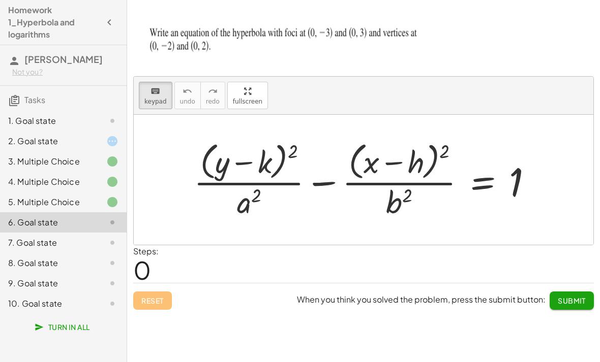
click at [416, 167] on div at bounding box center [367, 179] width 357 height 83
click at [416, 159] on div at bounding box center [367, 179] width 357 height 83
click at [416, 174] on div at bounding box center [367, 179] width 357 height 83
click at [416, 173] on div at bounding box center [367, 179] width 357 height 83
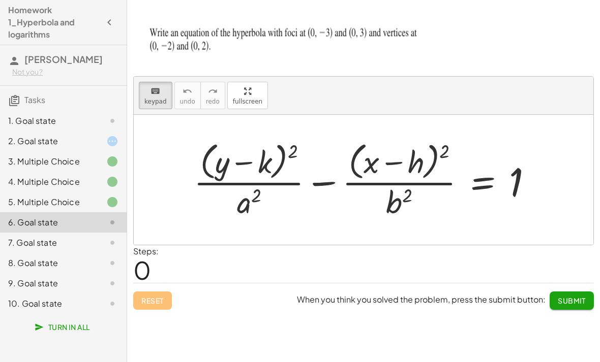
click at [416, 207] on div at bounding box center [367, 179] width 357 height 83
click at [416, 158] on div at bounding box center [367, 179] width 357 height 83
click at [159, 82] on button "keyboard keypad" at bounding box center [156, 95] width 34 height 27
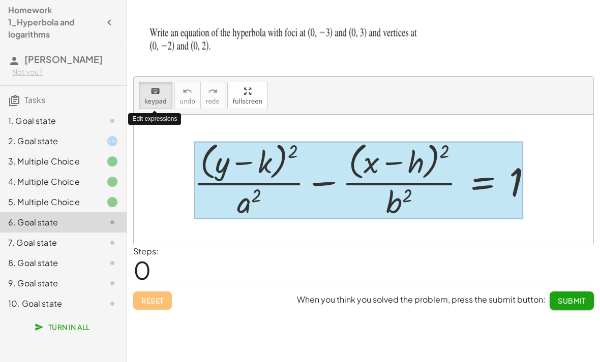
click at [416, 171] on div at bounding box center [358, 181] width 329 height 78
click at [416, 168] on div at bounding box center [358, 181] width 329 height 78
click at [416, 170] on div at bounding box center [358, 181] width 329 height 78
click at [416, 166] on div at bounding box center [358, 181] width 329 height 78
click at [416, 172] on div at bounding box center [358, 181] width 329 height 78
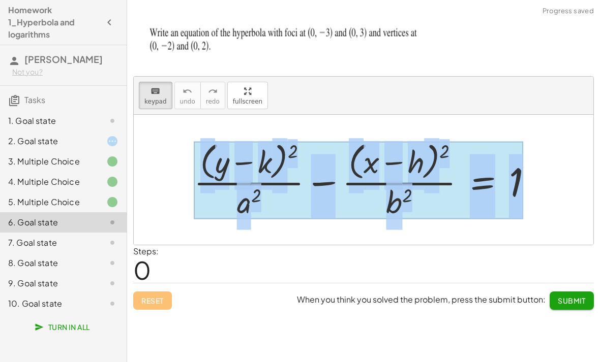
click at [416, 168] on div at bounding box center [367, 179] width 357 height 83
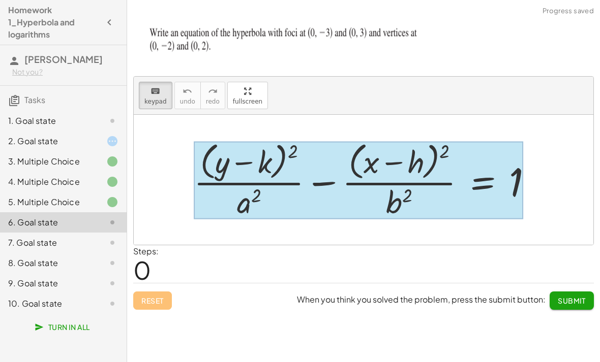
click at [416, 167] on div at bounding box center [358, 181] width 329 height 78
click at [416, 168] on div at bounding box center [358, 181] width 329 height 78
click at [416, 176] on div at bounding box center [358, 181] width 329 height 78
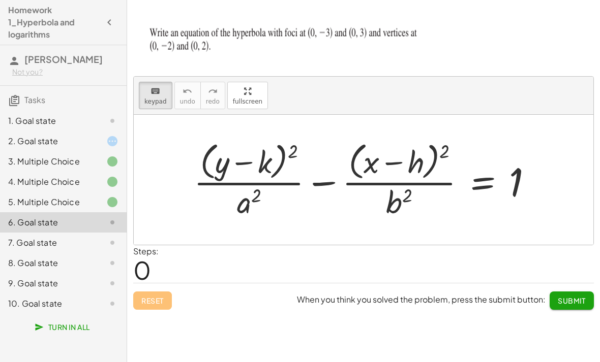
click at [416, 167] on div at bounding box center [367, 179] width 357 height 83
click at [416, 168] on div at bounding box center [367, 179] width 357 height 83
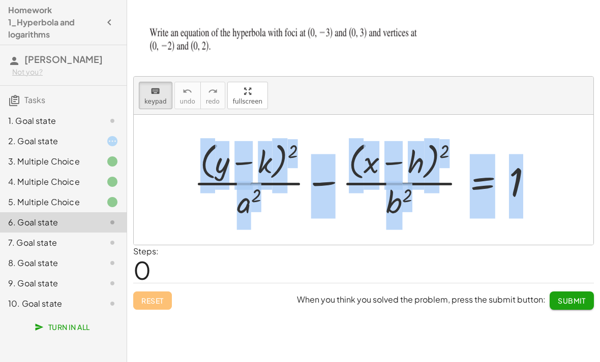
click at [416, 177] on div at bounding box center [367, 179] width 357 height 83
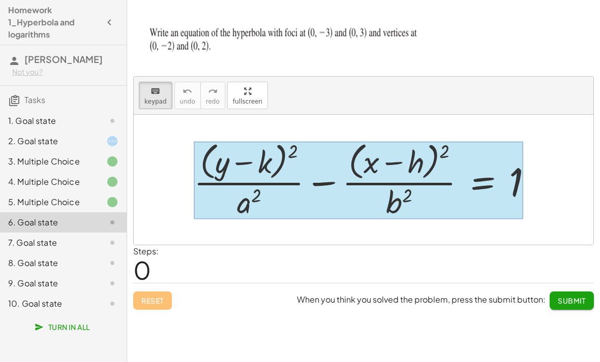
click at [416, 179] on div at bounding box center [358, 181] width 329 height 78
click at [416, 178] on div at bounding box center [358, 181] width 329 height 78
click at [416, 190] on div at bounding box center [358, 181] width 329 height 78
click at [416, 177] on div at bounding box center [367, 179] width 357 height 83
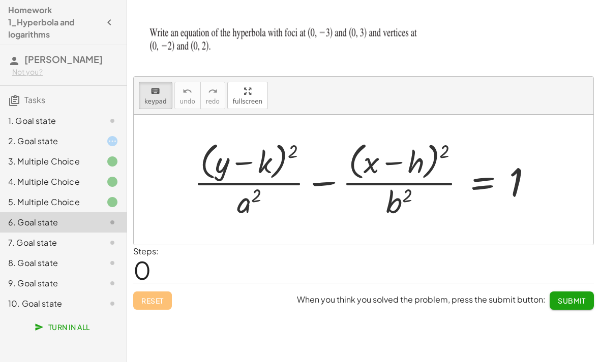
click at [416, 193] on div at bounding box center [367, 179] width 357 height 83
click at [416, 187] on div at bounding box center [367, 179] width 357 height 83
click at [416, 184] on div at bounding box center [367, 179] width 357 height 83
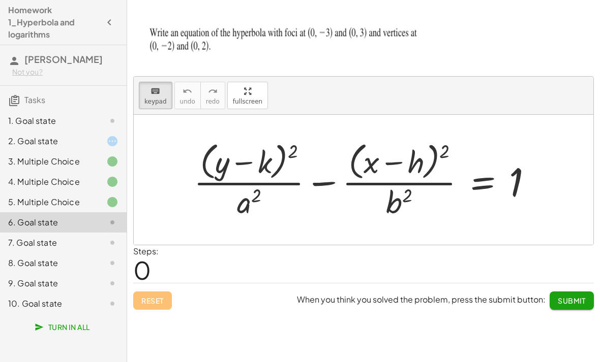
click at [416, 184] on div at bounding box center [367, 179] width 357 height 83
click at [416, 181] on div at bounding box center [367, 179] width 357 height 83
click at [416, 183] on div at bounding box center [367, 179] width 357 height 83
click at [416, 185] on div at bounding box center [367, 179] width 357 height 83
click at [416, 194] on div at bounding box center [367, 179] width 357 height 83
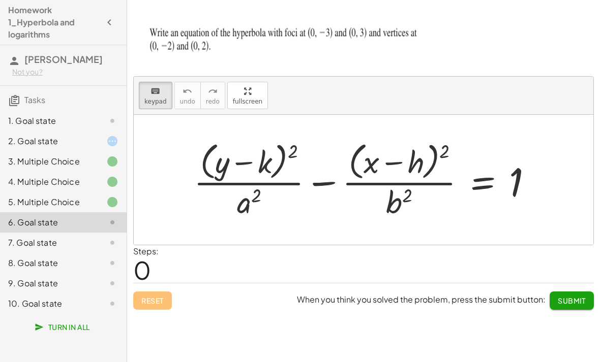
click at [416, 194] on div at bounding box center [367, 179] width 357 height 83
click at [416, 179] on div at bounding box center [367, 179] width 357 height 83
click at [416, 183] on div at bounding box center [367, 179] width 357 height 83
click at [416, 184] on div at bounding box center [367, 179] width 357 height 83
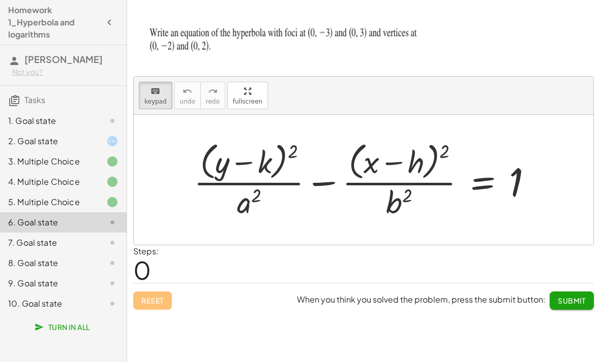
click at [416, 182] on div at bounding box center [367, 179] width 357 height 83
click at [416, 180] on div at bounding box center [367, 179] width 357 height 83
click at [408, 167] on div at bounding box center [367, 179] width 357 height 83
click at [416, 189] on div at bounding box center [367, 179] width 357 height 83
click at [374, 167] on div at bounding box center [367, 179] width 357 height 83
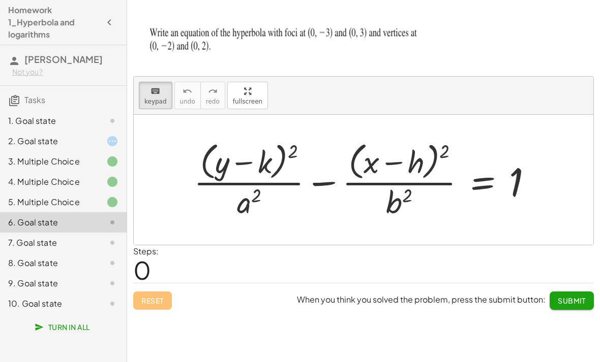
click at [250, 170] on div at bounding box center [367, 179] width 357 height 83
click at [268, 181] on div at bounding box center [367, 179] width 357 height 83
click at [393, 175] on div at bounding box center [367, 179] width 357 height 83
click at [416, 170] on div at bounding box center [367, 179] width 357 height 83
click at [416, 184] on div at bounding box center [367, 179] width 357 height 83
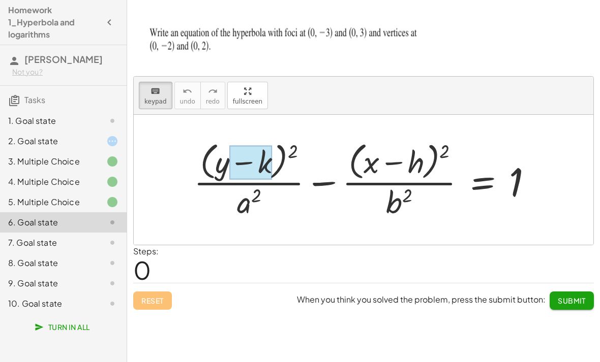
click at [416, 190] on div at bounding box center [367, 179] width 357 height 83
click at [416, 175] on div at bounding box center [367, 179] width 357 height 83
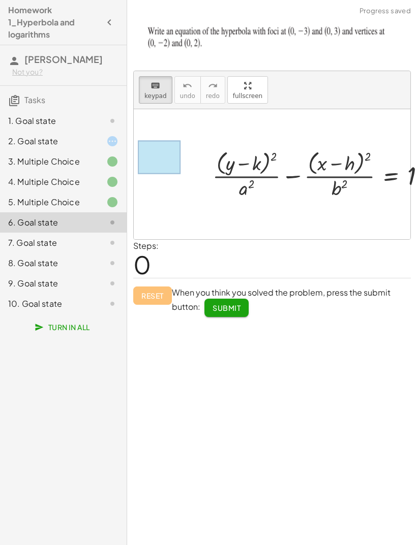
click at [374, 175] on div at bounding box center [275, 174] width 357 height 53
click at [376, 173] on div at bounding box center [275, 174] width 357 height 53
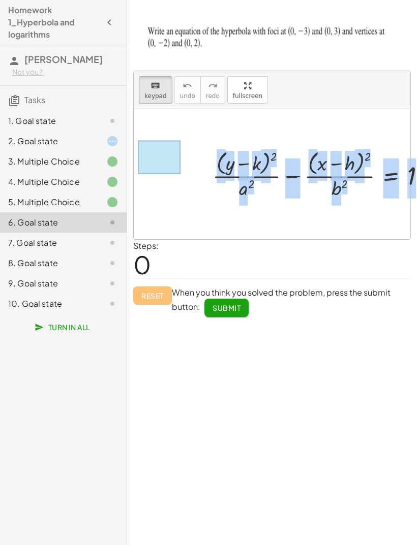
click at [346, 206] on div "+ · ( + y − k ) 2 · a 2 − · ( + x − h ) 2 · b 2 = 1" at bounding box center [272, 174] width 370 height 88
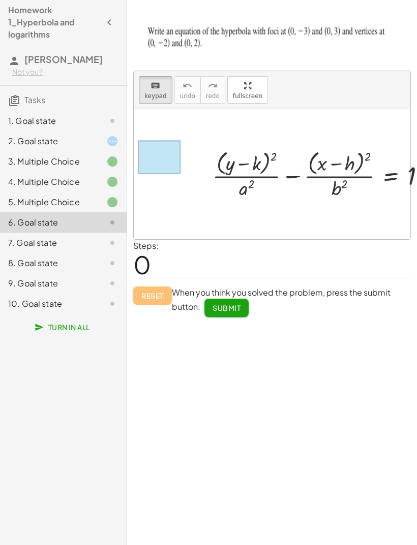
click at [371, 177] on div at bounding box center [275, 174] width 357 height 53
click at [382, 177] on div at bounding box center [275, 174] width 357 height 53
click at [339, 163] on div at bounding box center [275, 174] width 357 height 53
click at [243, 173] on div at bounding box center [275, 174] width 357 height 53
click at [244, 180] on div at bounding box center [275, 174] width 357 height 53
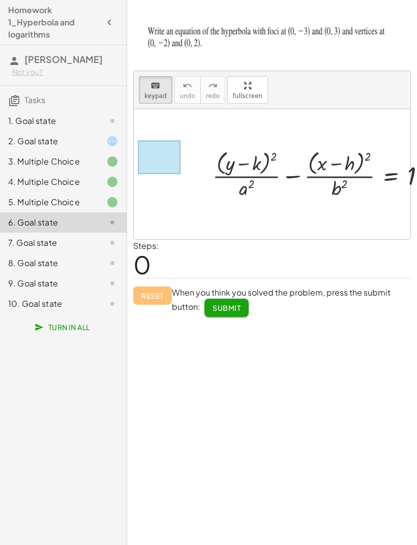
click at [383, 173] on div at bounding box center [275, 174] width 357 height 53
click at [40, 273] on div "7. Goal state" at bounding box center [63, 283] width 127 height 20
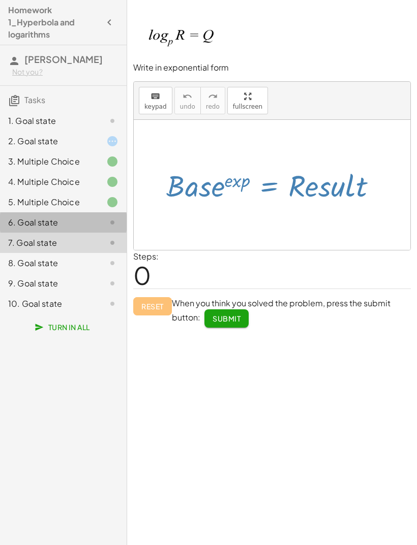
click at [49, 218] on div "6. Goal state" at bounding box center [49, 222] width 82 height 12
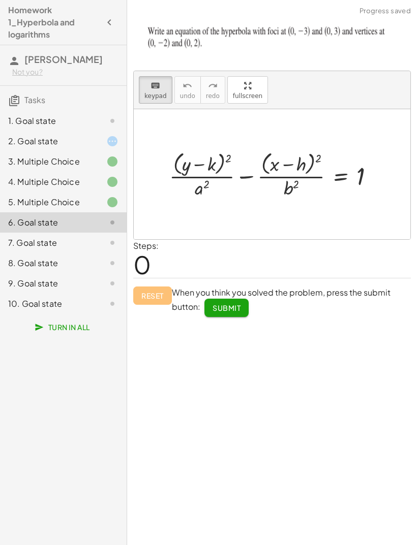
click at [329, 176] on div at bounding box center [275, 174] width 223 height 51
click at [331, 149] on div at bounding box center [275, 174] width 223 height 51
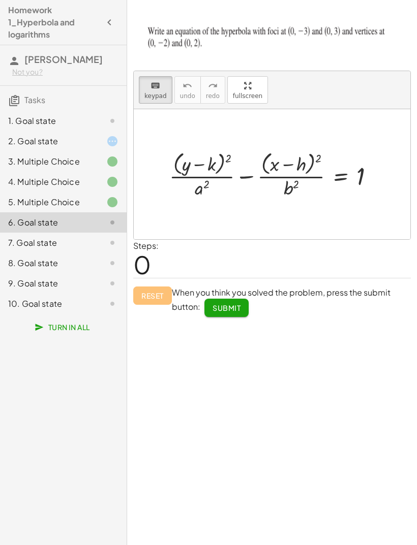
click at [333, 149] on div at bounding box center [275, 174] width 223 height 51
click at [337, 149] on div at bounding box center [275, 174] width 223 height 51
click at [329, 149] on div at bounding box center [275, 174] width 223 height 51
click at [342, 156] on div at bounding box center [275, 174] width 223 height 51
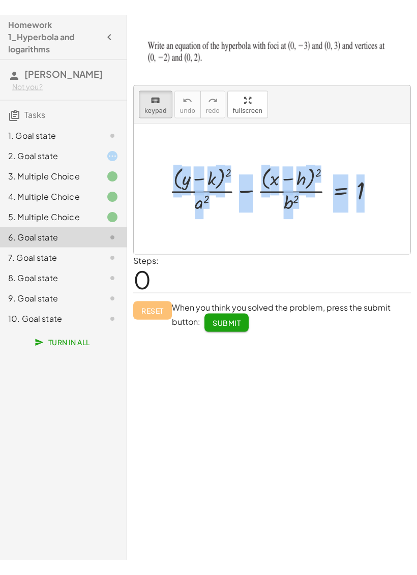
scroll to position [13, 0]
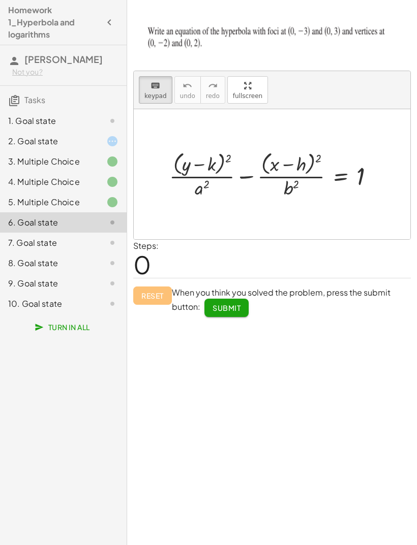
click at [345, 162] on div at bounding box center [275, 174] width 223 height 51
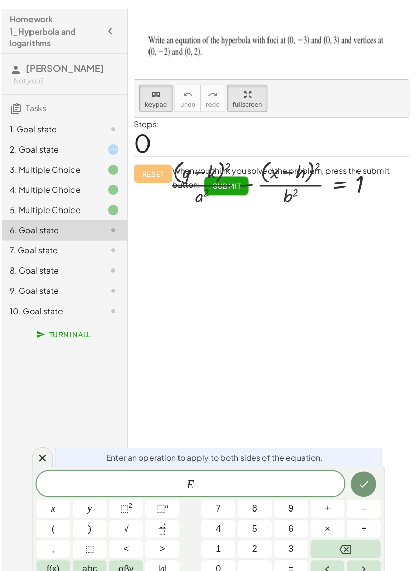
scroll to position [0, 0]
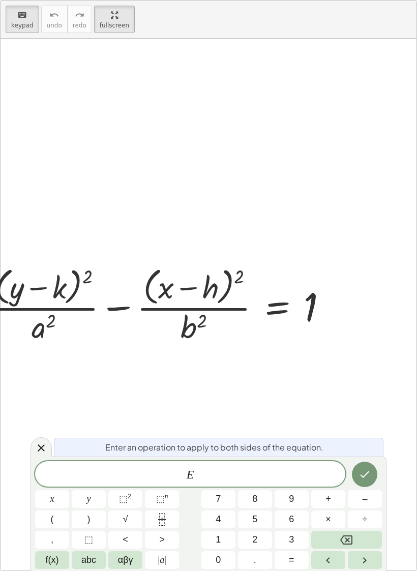
click at [278, 306] on div at bounding box center [212, 304] width 223 height 83
click at [279, 470] on span "E" at bounding box center [190, 475] width 310 height 14
click at [359, 534] on button "Backspace" at bounding box center [346, 540] width 71 height 18
click at [355, 534] on button "Backspace" at bounding box center [346, 540] width 71 height 18
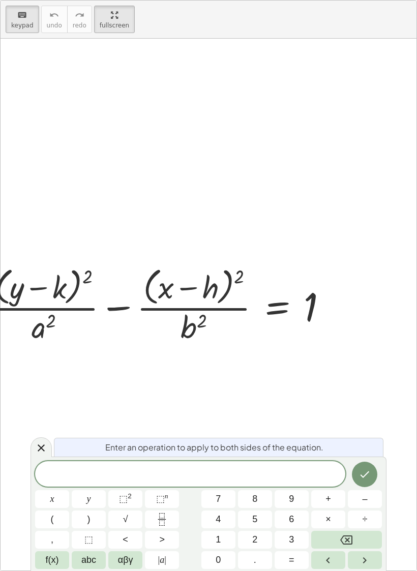
click at [48, 446] on div at bounding box center [40, 447] width 21 height 20
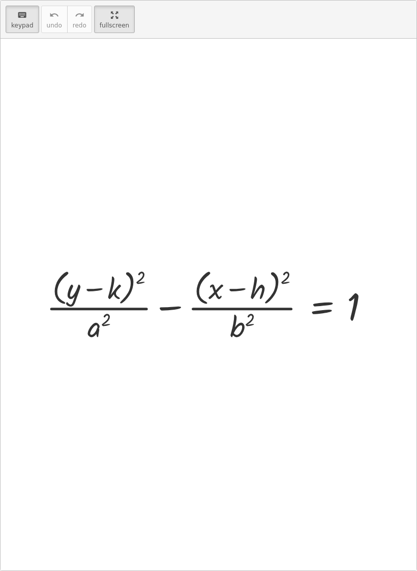
click at [320, 306] on div at bounding box center [211, 304] width 341 height 79
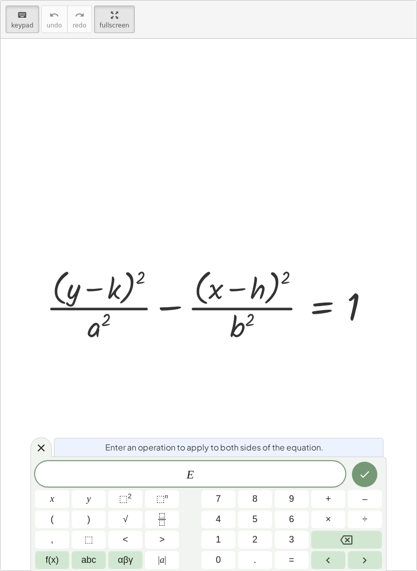
click at [321, 306] on div at bounding box center [211, 304] width 341 height 79
click at [362, 534] on button "Backspace" at bounding box center [346, 540] width 71 height 18
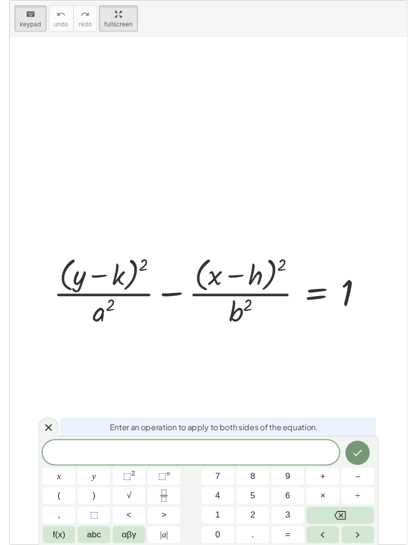
scroll to position [8, 0]
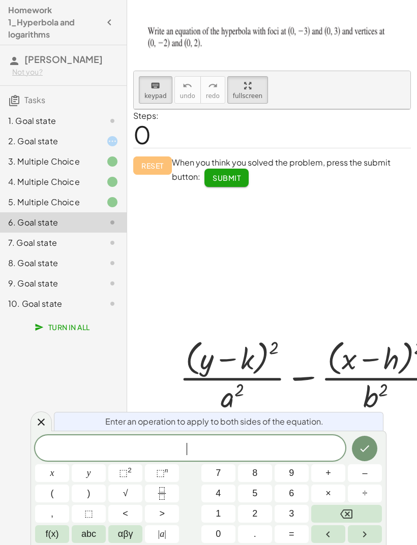
click at [193, 449] on span "​" at bounding box center [190, 449] width 310 height 14
click at [89, 478] on span "y" at bounding box center [89, 473] width 4 height 14
click at [132, 476] on button "⬚ 2" at bounding box center [125, 473] width 34 height 18
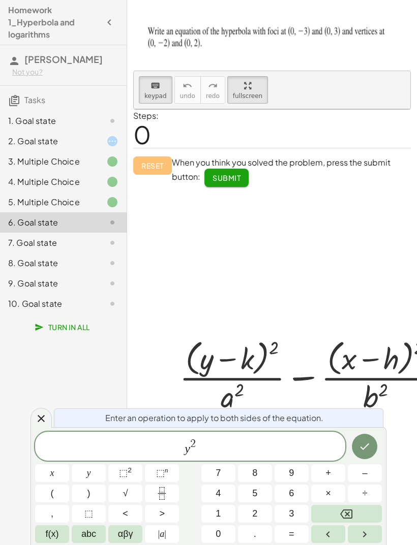
click at [164, 493] on rect "Fraction" at bounding box center [162, 493] width 8 height 1
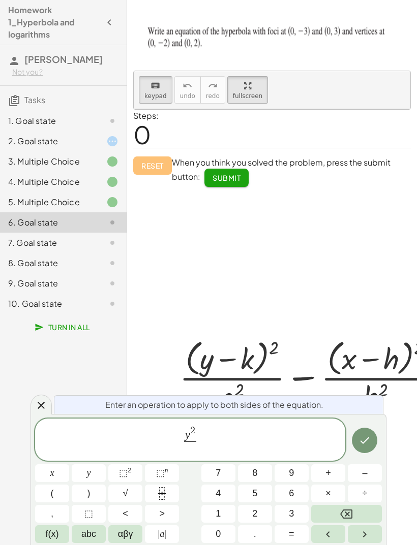
click at [212, 492] on button "4" at bounding box center [218, 494] width 34 height 18
click at [360, 481] on button "–" at bounding box center [365, 473] width 34 height 18
click at [348, 513] on icon "Backspace" at bounding box center [346, 514] width 12 height 9
click at [374, 529] on button "Right arrow" at bounding box center [365, 534] width 34 height 18
click at [363, 472] on span "–" at bounding box center [364, 473] width 5 height 14
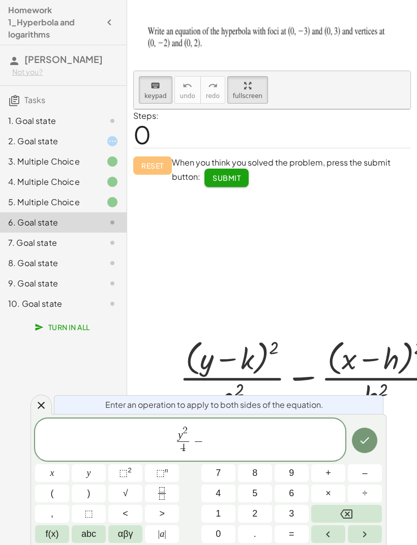
click at [52, 466] on span "x" at bounding box center [52, 473] width 4 height 14
click at [135, 475] on button "⬚ 2" at bounding box center [125, 473] width 34 height 18
click at [167, 494] on icon "Fraction" at bounding box center [161, 493] width 13 height 13
click at [263, 494] on button "5" at bounding box center [255, 494] width 34 height 18
click at [369, 532] on icon "Right arrow" at bounding box center [364, 534] width 12 height 12
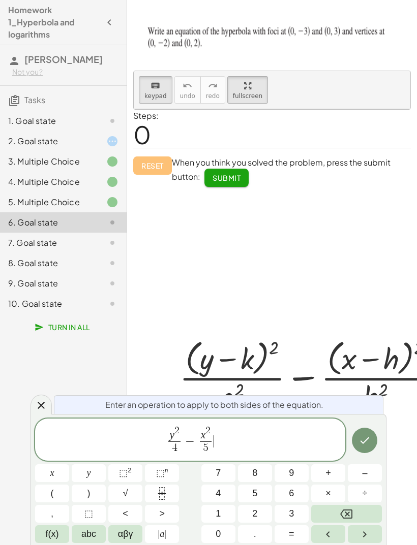
click at [298, 532] on button "=" at bounding box center [291, 534] width 34 height 18
click at [230, 515] on button "1" at bounding box center [218, 514] width 34 height 18
click at [366, 435] on icon "Done" at bounding box center [364, 440] width 12 height 12
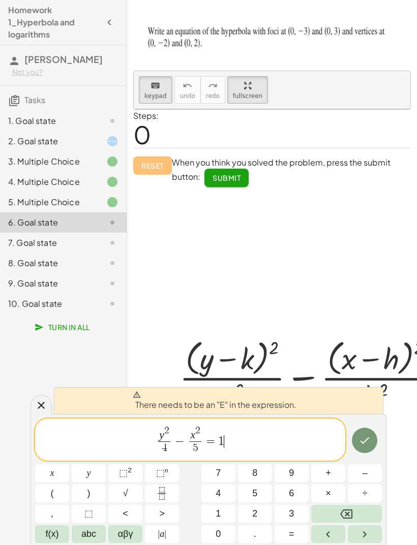
click at [348, 50] on img at bounding box center [271, 39] width 277 height 41
click at [34, 239] on div "7. Goal state" at bounding box center [49, 243] width 82 height 12
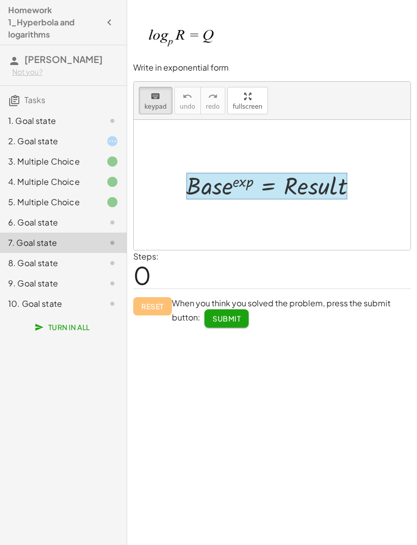
click at [276, 173] on div at bounding box center [266, 185] width 161 height 27
click at [271, 175] on div at bounding box center [266, 185] width 161 height 27
click at [331, 176] on div at bounding box center [266, 185] width 161 height 27
click at [365, 187] on div at bounding box center [275, 185] width 189 height 33
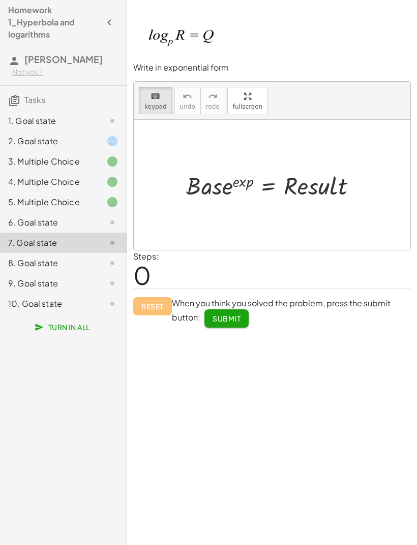
click at [273, 169] on div at bounding box center [275, 185] width 189 height 33
click at [275, 177] on div at bounding box center [275, 185] width 189 height 33
click at [274, 176] on div at bounding box center [275, 185] width 189 height 33
click at [271, 177] on div at bounding box center [275, 185] width 189 height 33
click at [268, 171] on div at bounding box center [275, 185] width 189 height 33
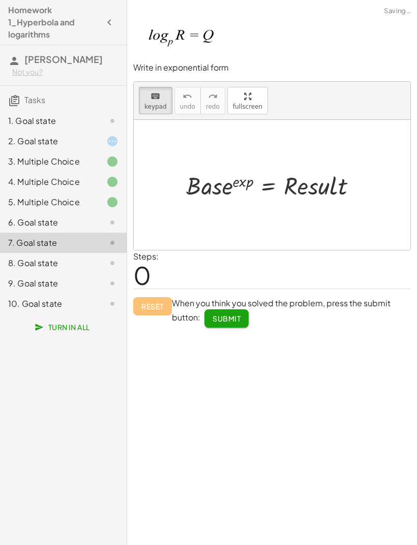
click at [261, 171] on div at bounding box center [275, 185] width 189 height 33
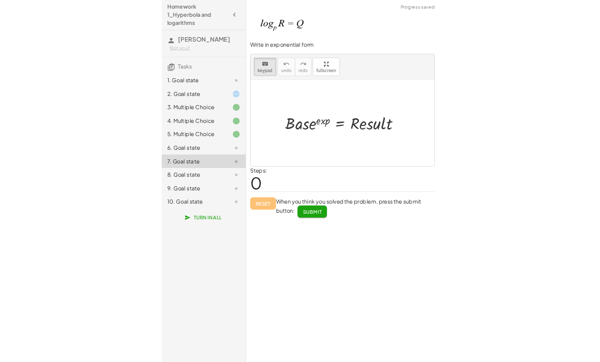
scroll to position [34, 0]
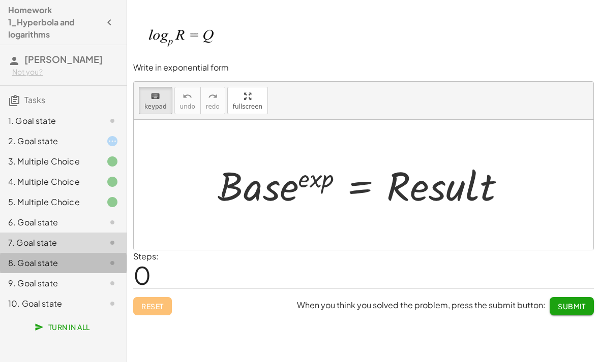
click at [63, 257] on div "8. Goal state" at bounding box center [49, 263] width 82 height 12
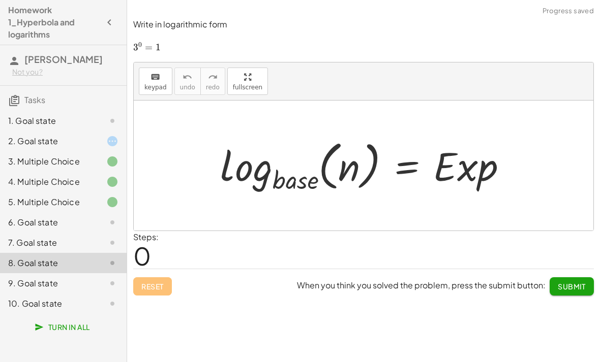
click at [46, 240] on div "7. Goal state" at bounding box center [49, 243] width 82 height 12
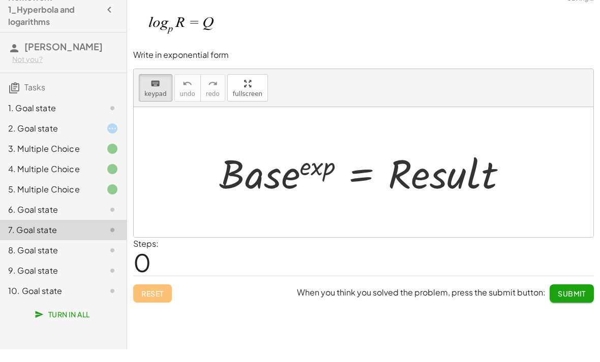
click at [416, 159] on div at bounding box center [367, 185] width 306 height 52
click at [366, 159] on div at bounding box center [367, 185] width 306 height 52
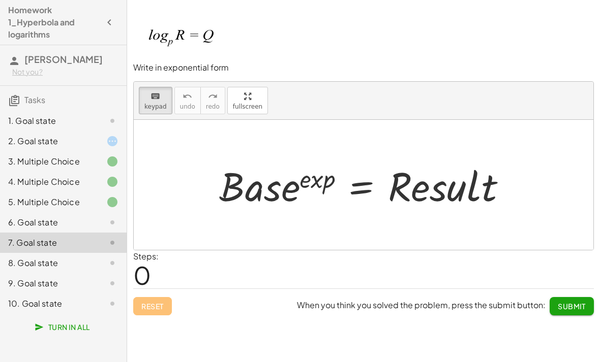
click at [362, 159] on div at bounding box center [367, 185] width 306 height 52
click at [360, 159] on div at bounding box center [367, 185] width 306 height 52
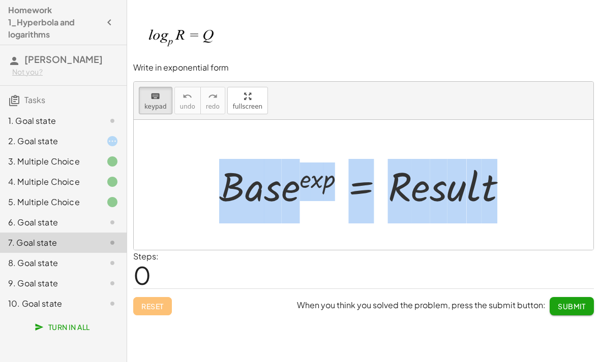
click at [416, 82] on div "keyboard keypad undo [PERSON_NAME] redo fullscreen" at bounding box center [363, 101] width 459 height 38
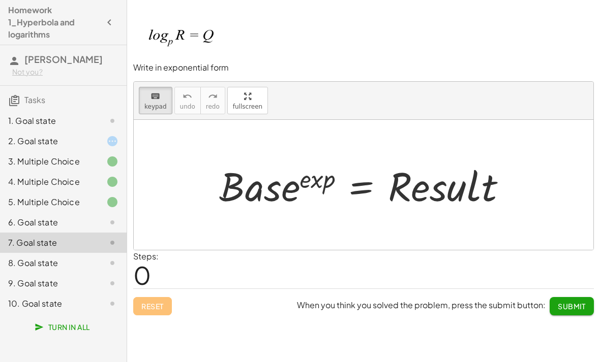
click at [362, 159] on div at bounding box center [367, 185] width 306 height 52
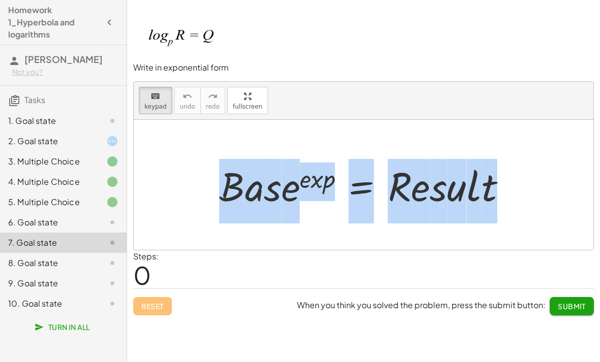
click at [416, 82] on div "keyboard keypad undo [PERSON_NAME] redo fullscreen" at bounding box center [363, 101] width 459 height 38
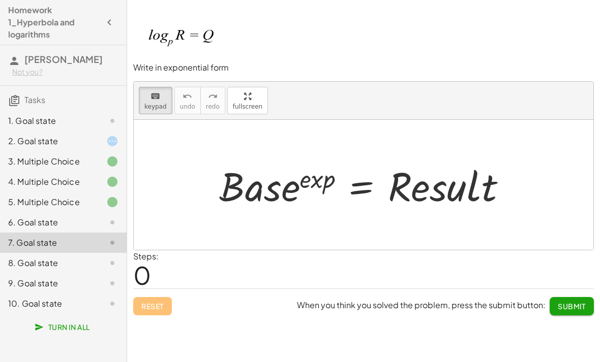
click at [55, 275] on div "9. Goal state" at bounding box center [63, 283] width 127 height 20
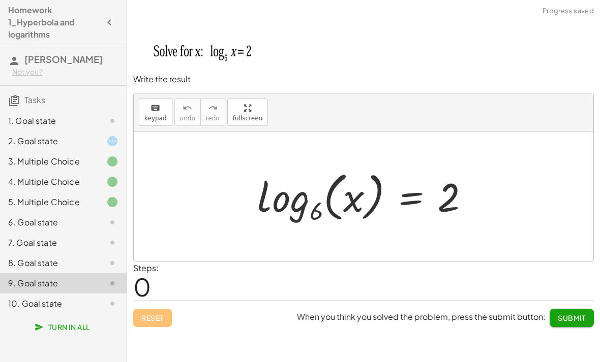
click at [52, 237] on div "7. Goal state" at bounding box center [49, 243] width 82 height 12
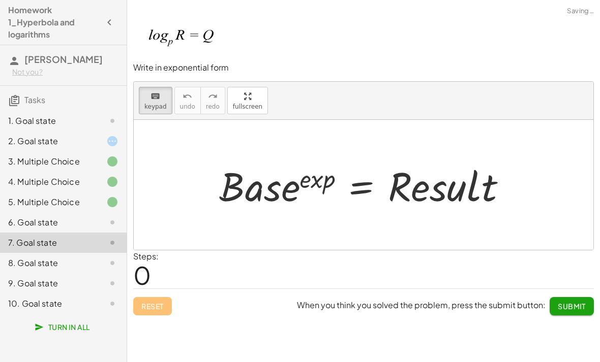
click at [350, 159] on div at bounding box center [367, 185] width 306 height 52
click at [360, 159] on div at bounding box center [367, 185] width 306 height 52
click at [365, 159] on div at bounding box center [367, 185] width 306 height 52
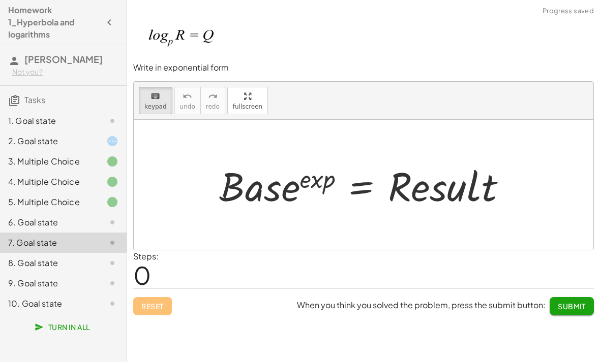
click at [361, 159] on div at bounding box center [367, 185] width 306 height 52
click at [366, 159] on div at bounding box center [367, 185] width 306 height 52
click at [365, 159] on div at bounding box center [367, 185] width 306 height 52
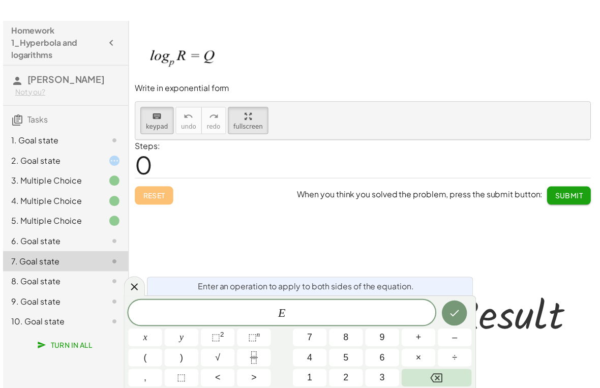
scroll to position [0, 0]
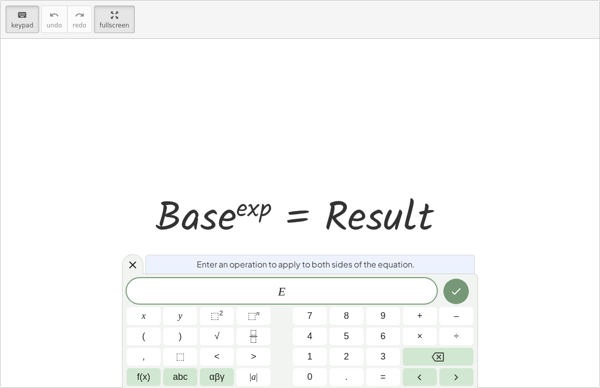
click at [416, 355] on icon "Backspace" at bounding box center [437, 357] width 12 height 12
click at [180, 377] on span "abc" at bounding box center [180, 377] width 15 height 14
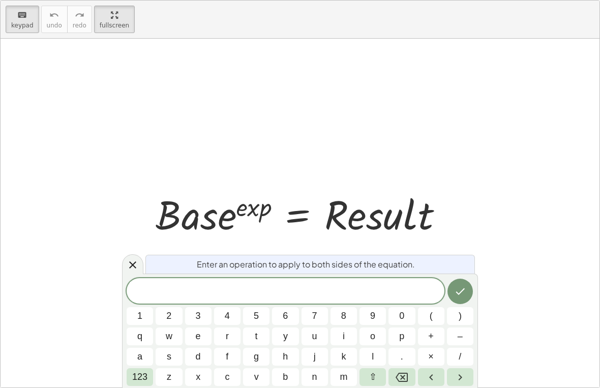
click at [137, 370] on span "123" at bounding box center [139, 377] width 15 height 14
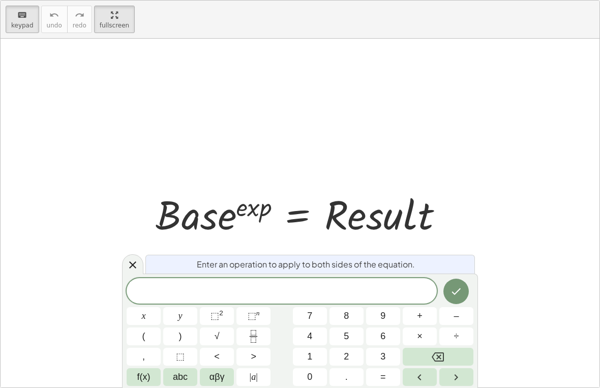
click at [223, 372] on span "αβγ" at bounding box center [216, 377] width 15 height 14
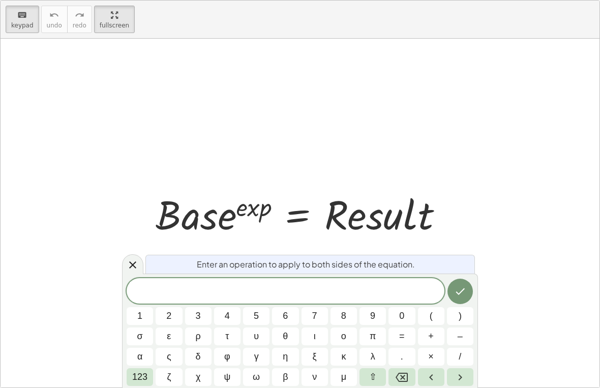
click at [196, 337] on span "ρ" at bounding box center [198, 336] width 5 height 14
click at [143, 377] on span "123" at bounding box center [139, 377] width 15 height 14
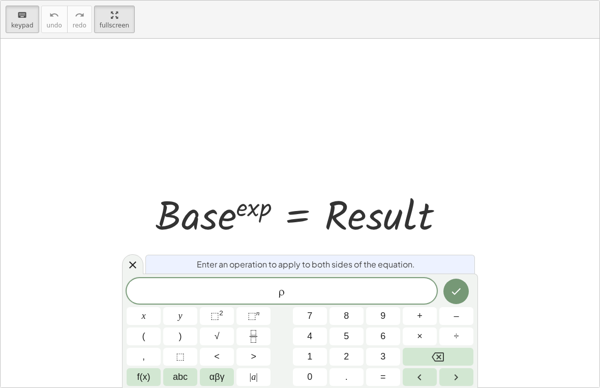
click at [183, 357] on span "⬚" at bounding box center [180, 357] width 9 height 14
click at [149, 376] on span "f(x)" at bounding box center [143, 377] width 13 height 14
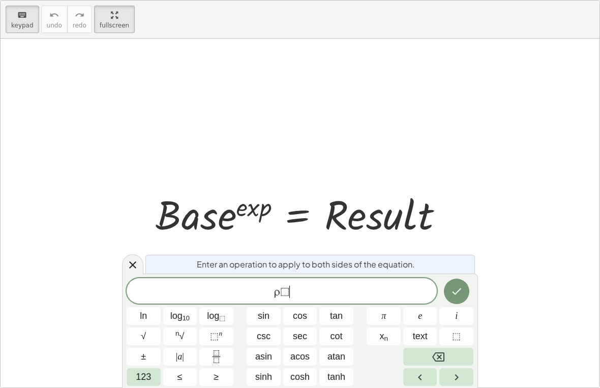
click at [140, 380] on span "123" at bounding box center [143, 377] width 15 height 14
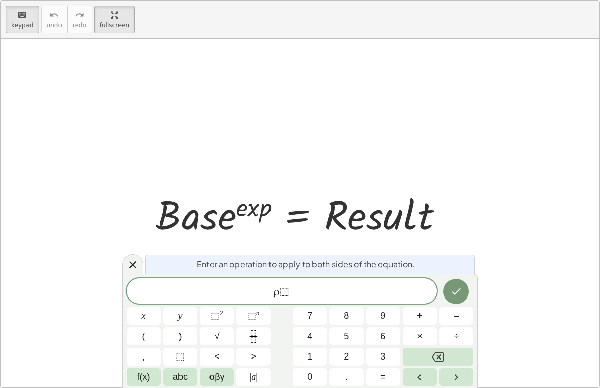
click at [218, 380] on span "αβγ" at bounding box center [216, 377] width 15 height 14
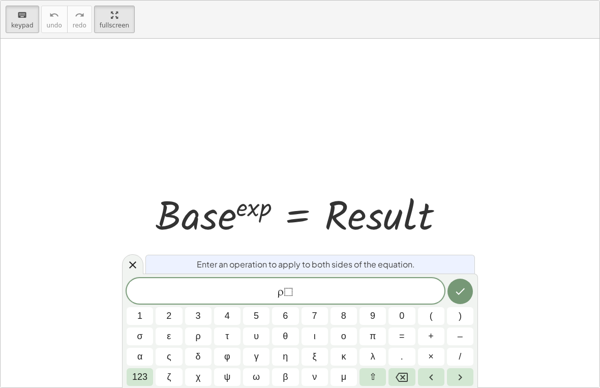
click at [143, 379] on span "123" at bounding box center [139, 377] width 15 height 14
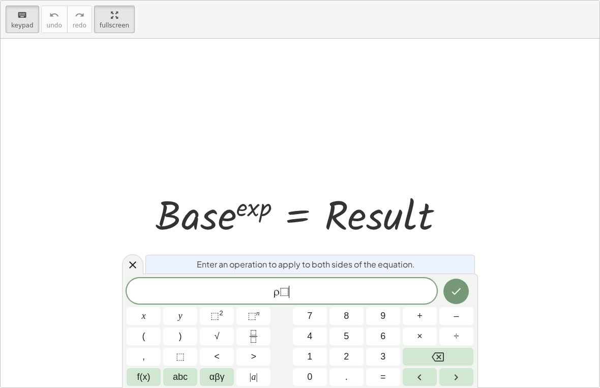
click at [177, 377] on span "abc" at bounding box center [180, 377] width 15 height 14
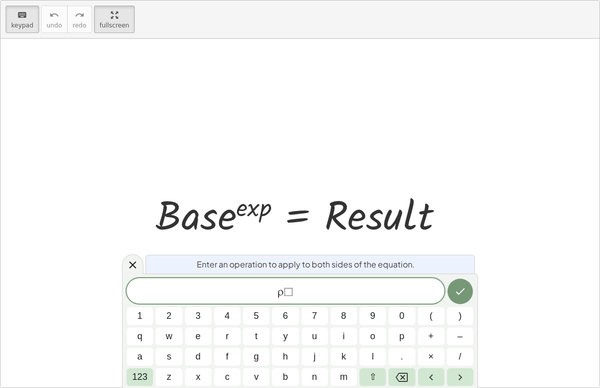
click at [143, 339] on button "q" at bounding box center [140, 336] width 26 height 18
click at [399, 385] on button "Backspace" at bounding box center [401, 377] width 26 height 18
click at [394, 383] on button "Backspace" at bounding box center [401, 377] width 26 height 18
click at [135, 378] on span "123" at bounding box center [139, 377] width 15 height 14
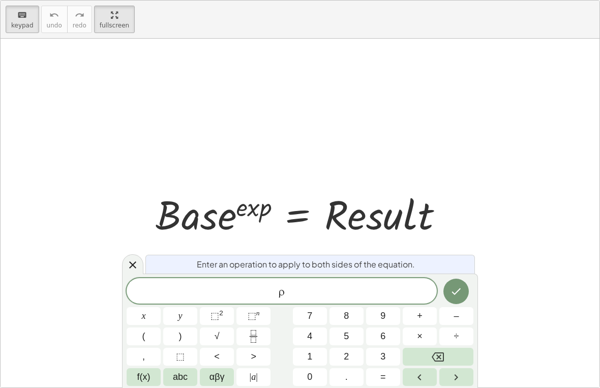
click at [179, 363] on button "⬚" at bounding box center [180, 357] width 34 height 18
click at [219, 376] on span "αβγ" at bounding box center [216, 377] width 15 height 14
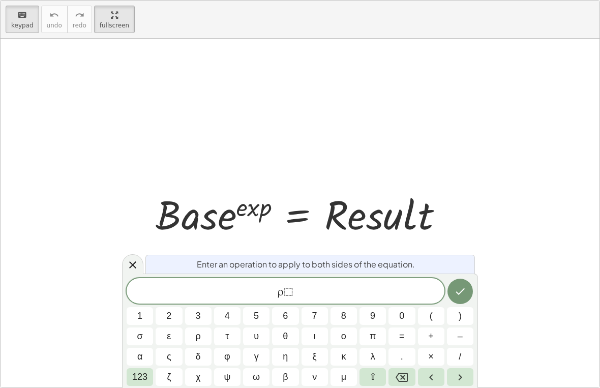
click at [146, 382] on span "123" at bounding box center [139, 377] width 15 height 14
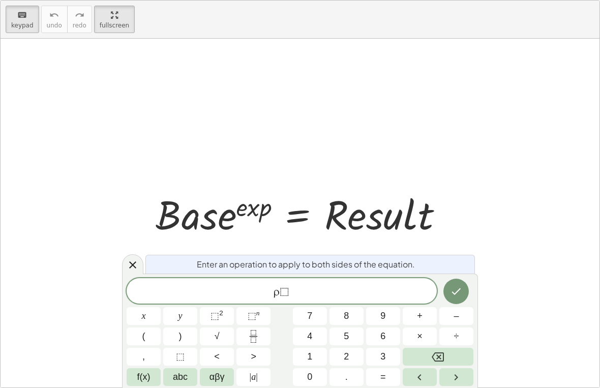
click at [416, 381] on button "Left arrow" at bounding box center [419, 377] width 34 height 18
click at [416, 382] on icon "Right arrow" at bounding box center [456, 377] width 12 height 12
click at [416, 359] on icon "Backspace" at bounding box center [437, 357] width 12 height 12
click at [256, 319] on span "⬚" at bounding box center [251, 315] width 9 height 10
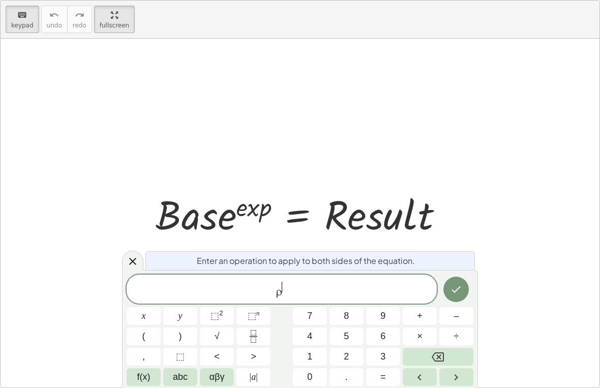
click at [223, 381] on span "αβγ" at bounding box center [216, 377] width 15 height 14
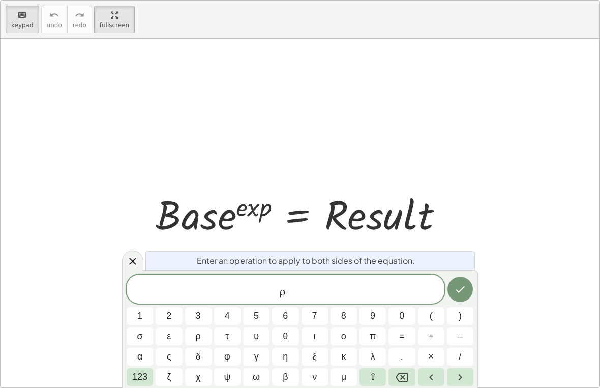
click at [148, 353] on button "α" at bounding box center [140, 357] width 26 height 18
click at [411, 378] on button "Backspace" at bounding box center [401, 377] width 26 height 18
click at [147, 370] on span "123" at bounding box center [139, 377] width 15 height 14
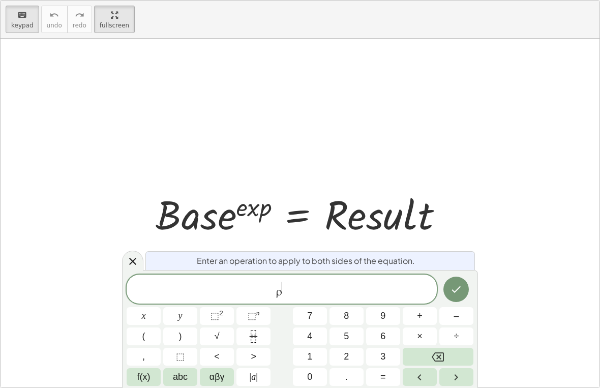
click at [185, 382] on span "abc" at bounding box center [180, 377] width 15 height 14
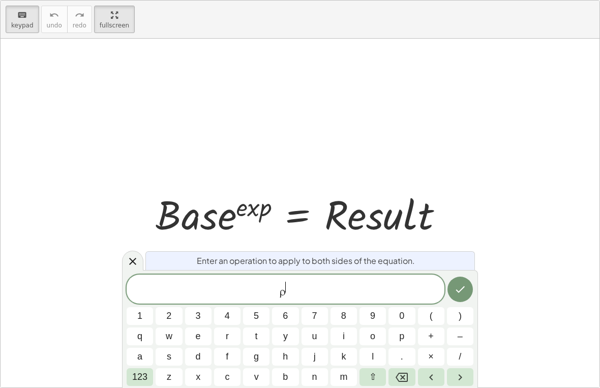
click at [149, 335] on button "q" at bounding box center [140, 336] width 26 height 18
click at [140, 382] on span "123" at bounding box center [139, 377] width 15 height 14
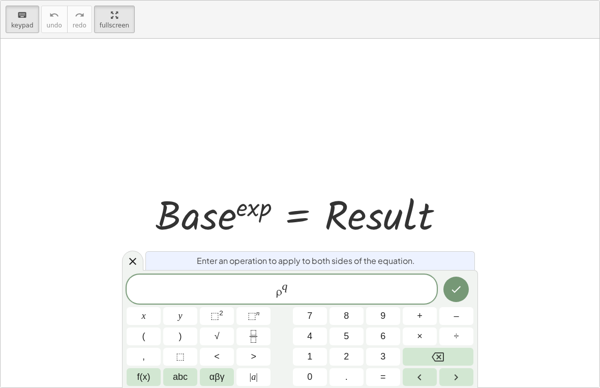
click at [386, 370] on span "=" at bounding box center [383, 377] width 6 height 14
click at [182, 378] on span "abc" at bounding box center [180, 377] width 15 height 14
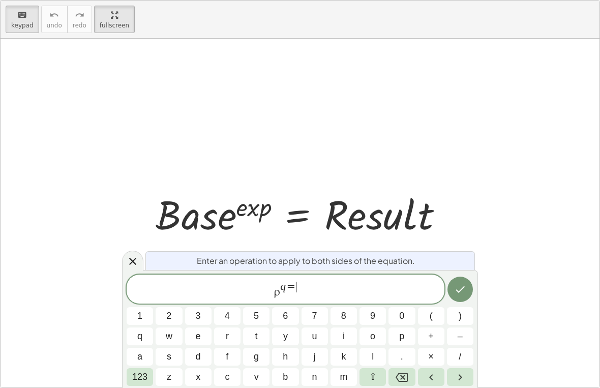
click at [379, 376] on button "⇧" at bounding box center [372, 377] width 26 height 18
click at [224, 337] on span "r" at bounding box center [227, 336] width 7 height 14
click at [416, 376] on icon "Left arrow" at bounding box center [431, 377] width 12 height 12
click at [416, 375] on icon "Left arrow" at bounding box center [431, 377] width 12 height 12
click at [411, 379] on button "Backspace" at bounding box center [401, 377] width 26 height 18
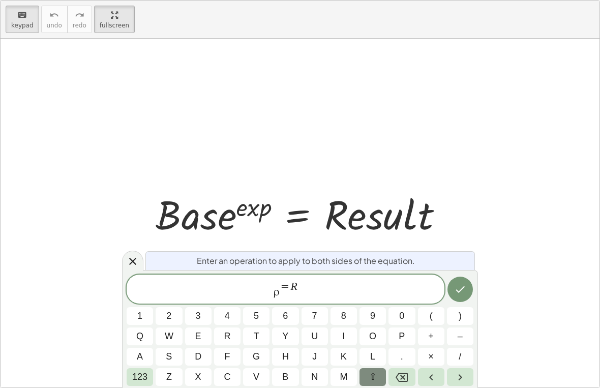
click at [148, 334] on button "q" at bounding box center [140, 336] width 26 height 18
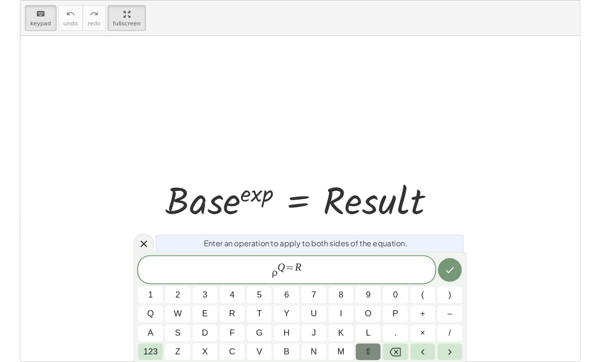
scroll to position [8, 0]
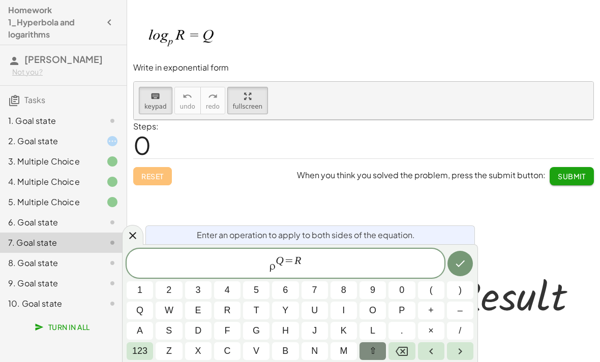
click at [40, 294] on div "8. Goal state" at bounding box center [63, 304] width 127 height 20
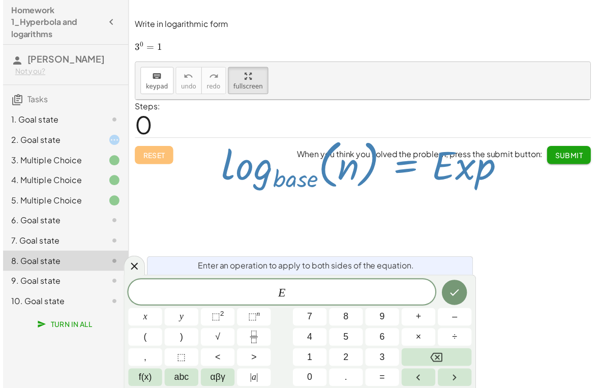
scroll to position [0, 0]
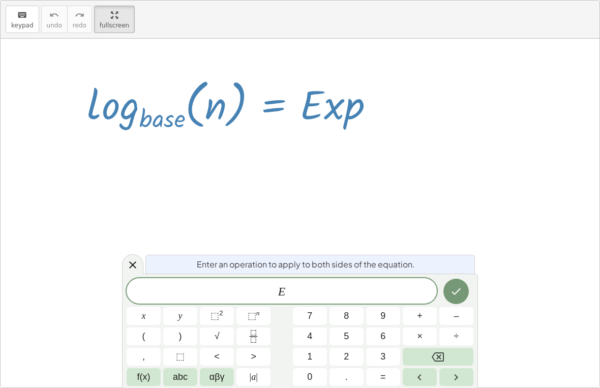
click at [416, 352] on icon "Backspace" at bounding box center [437, 357] width 12 height 12
click at [181, 379] on span "abc" at bounding box center [180, 377] width 15 height 14
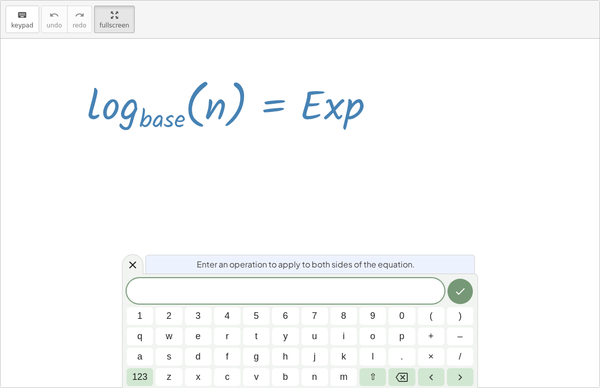
click at [345, 374] on span "m" at bounding box center [343, 377] width 8 height 14
click at [196, 330] on span "e" at bounding box center [198, 336] width 5 height 14
click at [145, 341] on button "q" at bounding box center [140, 336] width 26 height 18
click at [314, 375] on span "n" at bounding box center [314, 377] width 5 height 14
click at [168, 355] on span "s" at bounding box center [169, 357] width 5 height 14
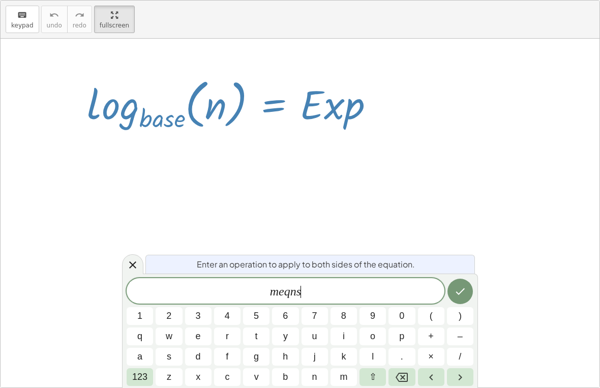
click at [416, 376] on icon "Left arrow" at bounding box center [431, 377] width 12 height 12
click at [397, 378] on icon "Backspace" at bounding box center [401, 376] width 12 height 9
click at [137, 352] on span "a" at bounding box center [139, 357] width 5 height 14
click at [372, 292] on span "m e a ​ n s" at bounding box center [286, 292] width 318 height 14
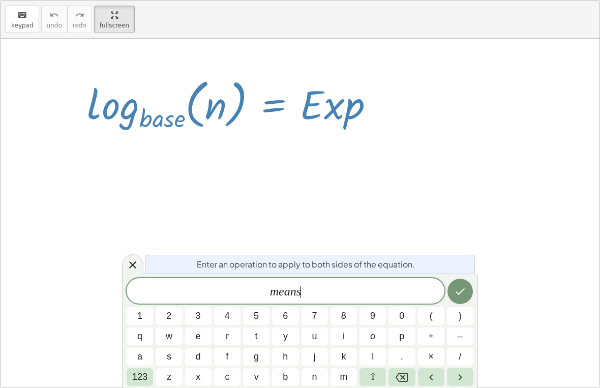
click at [416, 377] on icon "Right arrow" at bounding box center [460, 377] width 12 height 12
click at [416, 379] on icon "Right arrow" at bounding box center [460, 377] width 4 height 6
click at [416, 374] on icon "Right arrow" at bounding box center [460, 377] width 12 height 12
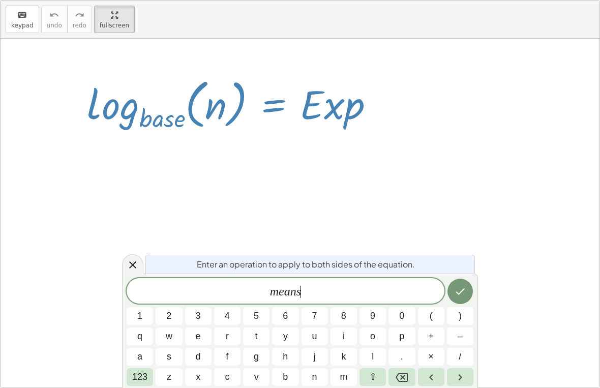
click at [416, 373] on icon "Right arrow" at bounding box center [460, 377] width 12 height 12
click at [416, 376] on icon "Right arrow" at bounding box center [460, 377] width 12 height 12
click at [416, 378] on icon "Right arrow" at bounding box center [460, 377] width 12 height 12
click at [399, 377] on icon "Backspace" at bounding box center [401, 377] width 12 height 12
click at [398, 377] on icon "Backspace" at bounding box center [401, 377] width 12 height 12
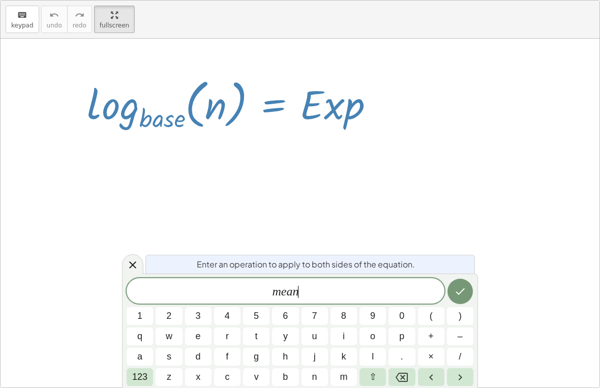
click at [406, 378] on icon "Backspace" at bounding box center [401, 377] width 12 height 12
click at [404, 377] on icon "Backspace" at bounding box center [401, 377] width 12 height 12
click at [133, 374] on span "123" at bounding box center [139, 377] width 15 height 14
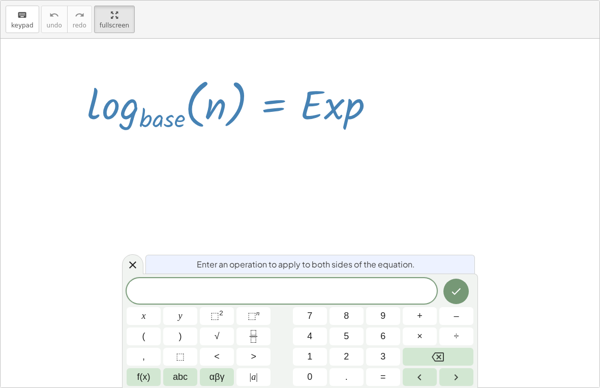
click at [136, 381] on button "f(x)" at bounding box center [144, 377] width 34 height 18
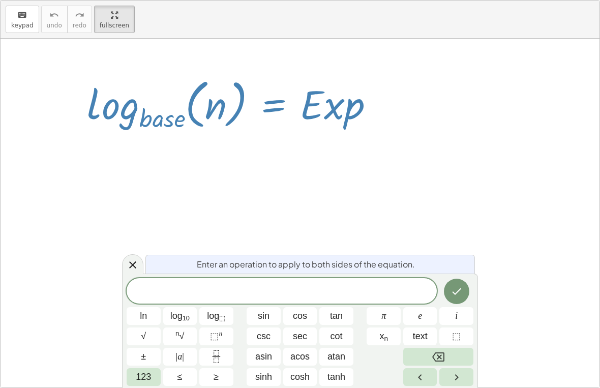
click at [178, 320] on span "log 10" at bounding box center [179, 316] width 19 height 14
click at [140, 375] on span "123" at bounding box center [143, 377] width 15 height 14
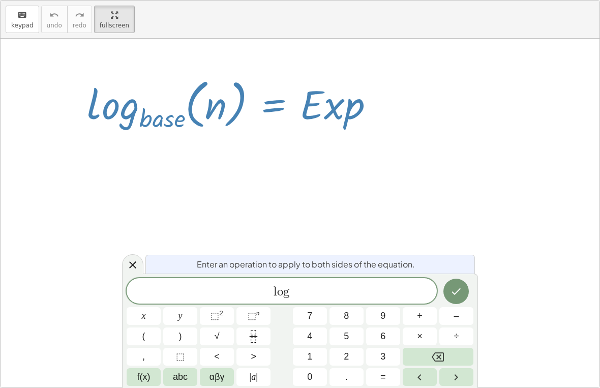
click at [180, 374] on span "abc" at bounding box center [180, 377] width 15 height 14
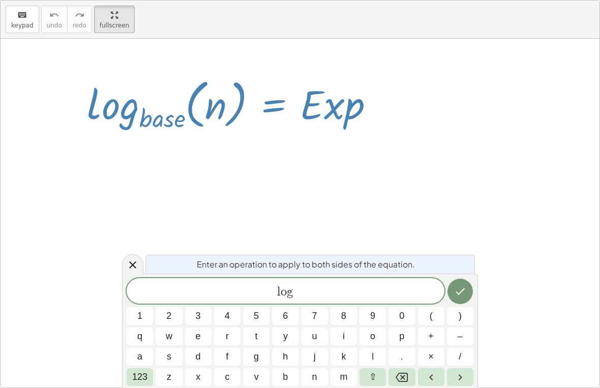
click at [289, 380] on button "b" at bounding box center [285, 377] width 26 height 18
click at [137, 349] on button "a" at bounding box center [140, 357] width 26 height 18
click at [176, 356] on button "s" at bounding box center [168, 357] width 26 height 18
click at [199, 333] on span "e" at bounding box center [198, 336] width 5 height 14
click at [416, 314] on button "(" at bounding box center [431, 316] width 26 height 18
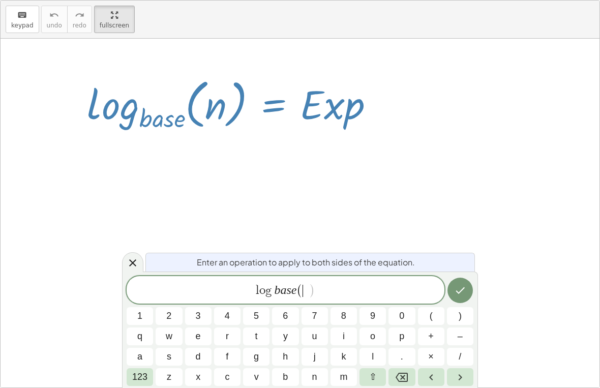
click at [324, 374] on button "n" at bounding box center [314, 377] width 26 height 18
click at [416, 317] on button ")" at bounding box center [460, 316] width 26 height 18
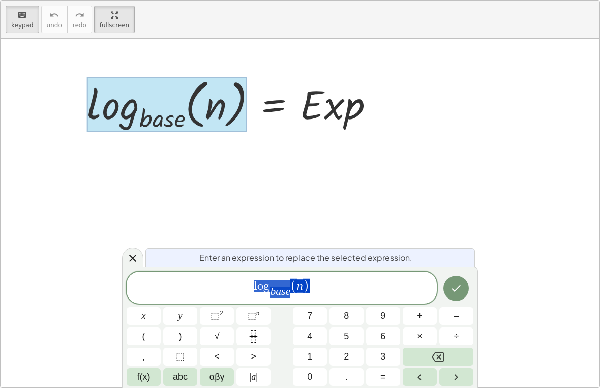
click at [277, 103] on div at bounding box center [234, 104] width 305 height 60
click at [317, 289] on span "l o g b a s e ​ ( n )" at bounding box center [282, 287] width 310 height 21
click at [321, 295] on span "l o g b a s e ​ ( n ) ​" at bounding box center [282, 287] width 310 height 21
click at [382, 380] on span "=" at bounding box center [383, 377] width 6 height 14
click at [145, 364] on button "," at bounding box center [144, 357] width 34 height 18
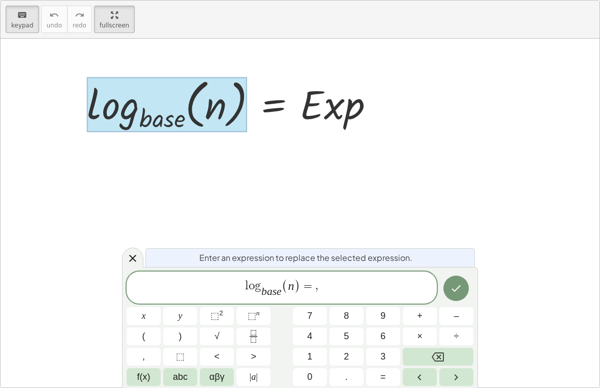
click at [416, 357] on button "Backspace" at bounding box center [437, 357] width 71 height 18
click at [146, 376] on span "f(x)" at bounding box center [143, 377] width 13 height 14
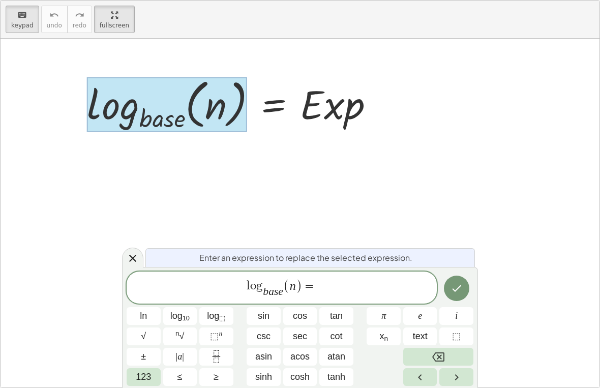
click at [416, 338] on span "text" at bounding box center [420, 336] width 15 height 14
click at [142, 378] on span "123" at bounding box center [143, 377] width 15 height 14
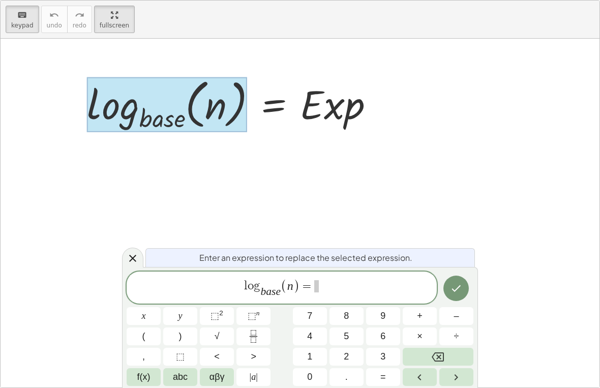
click at [181, 378] on span "abc" at bounding box center [180, 377] width 15 height 14
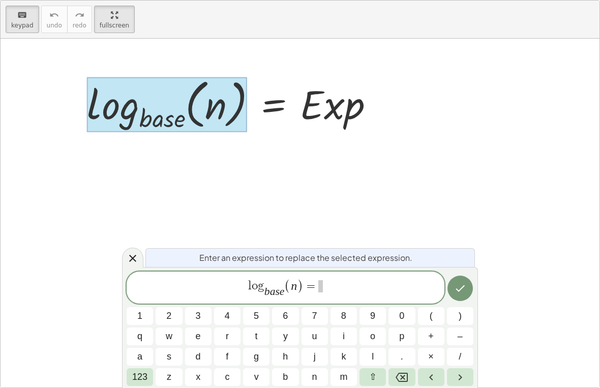
click at [206, 339] on button "e" at bounding box center [198, 336] width 26 height 18
click at [194, 378] on button "x" at bounding box center [198, 377] width 26 height 18
click at [404, 333] on span "p" at bounding box center [401, 336] width 5 height 14
click at [416, 290] on icon "Done" at bounding box center [460, 288] width 12 height 12
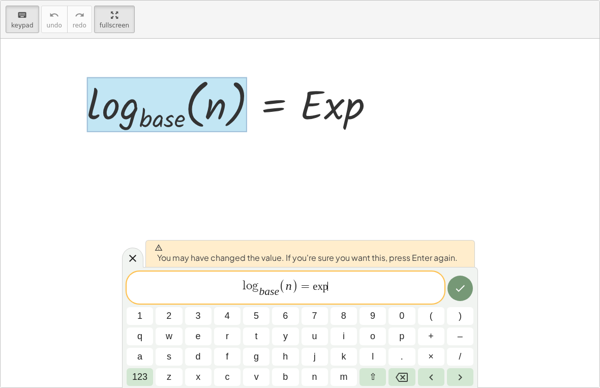
click at [416, 318] on button ")" at bounding box center [460, 316] width 26 height 18
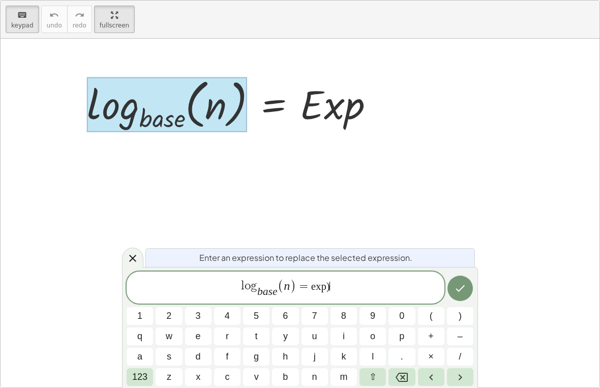
click at [416, 375] on icon "Left arrow" at bounding box center [431, 377] width 12 height 12
click at [416, 374] on icon "Left arrow" at bounding box center [431, 377] width 12 height 12
click at [416, 375] on icon "Left arrow" at bounding box center [431, 377] width 12 height 12
click at [416, 375] on icon "Left arrow" at bounding box center [431, 377] width 4 height 6
click at [416, 376] on icon "Left arrow" at bounding box center [431, 377] width 4 height 6
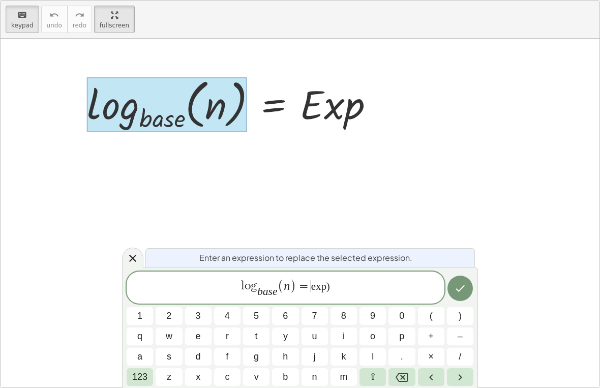
click at [416, 376] on icon "Left arrow" at bounding box center [431, 377] width 4 height 6
click at [416, 375] on icon "Left arrow" at bounding box center [431, 377] width 12 height 12
click at [416, 374] on icon "Left arrow" at bounding box center [431, 377] width 12 height 12
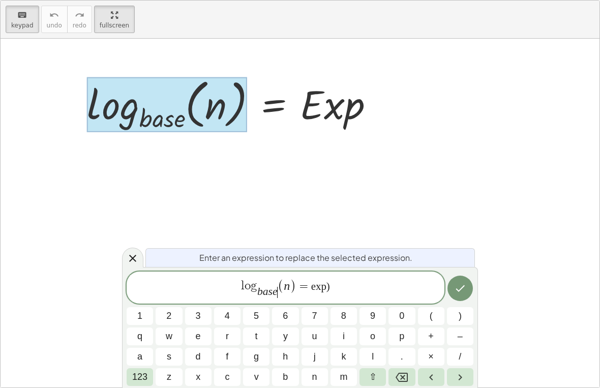
click at [416, 374] on icon "Left arrow" at bounding box center [431, 377] width 12 height 12
click at [416, 375] on icon "Left arrow" at bounding box center [431, 377] width 12 height 12
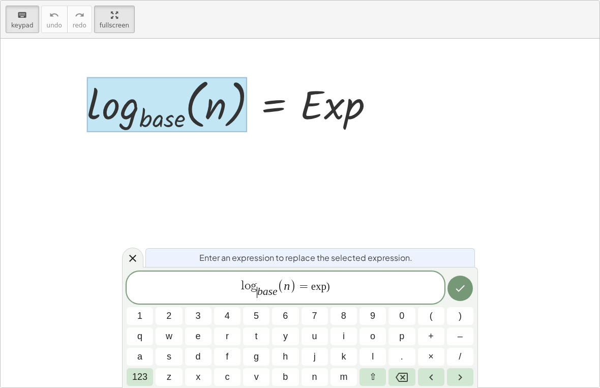
click at [416, 374] on icon "Left arrow" at bounding box center [431, 377] width 12 height 12
click at [416, 376] on icon "Left arrow" at bounding box center [431, 377] width 12 height 12
click at [416, 317] on button "(" at bounding box center [431, 316] width 26 height 18
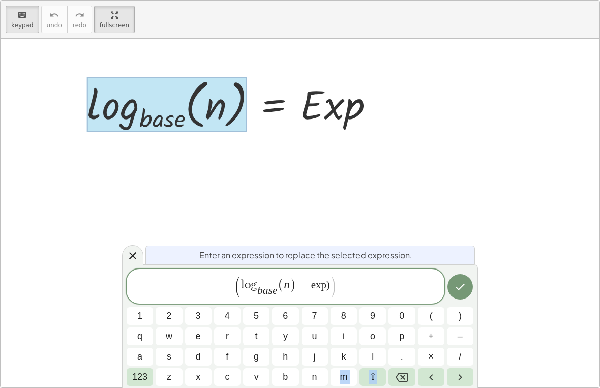
click at [416, 376] on button "Right arrow" at bounding box center [460, 377] width 26 height 18
click at [416, 377] on icon "Right arrow" at bounding box center [460, 377] width 12 height 12
click at [416, 378] on icon "Right arrow" at bounding box center [460, 377] width 12 height 12
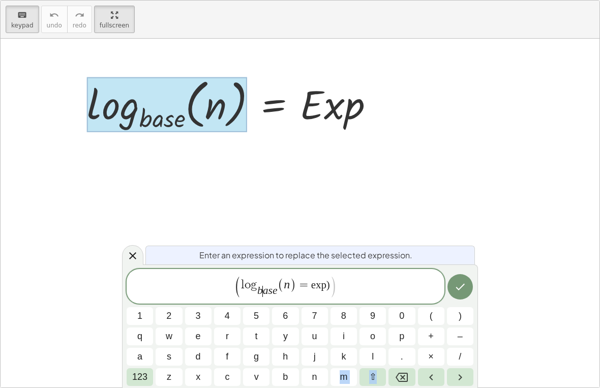
click at [416, 375] on div at bounding box center [300, 213] width 599 height 349
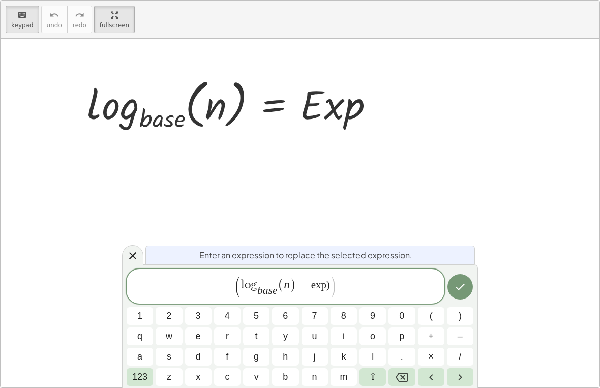
click at [416, 376] on icon "Right arrow" at bounding box center [460, 377] width 4 height 6
click at [416, 376] on icon "Right arrow" at bounding box center [460, 377] width 12 height 12
click at [416, 378] on icon "Right arrow" at bounding box center [460, 377] width 12 height 12
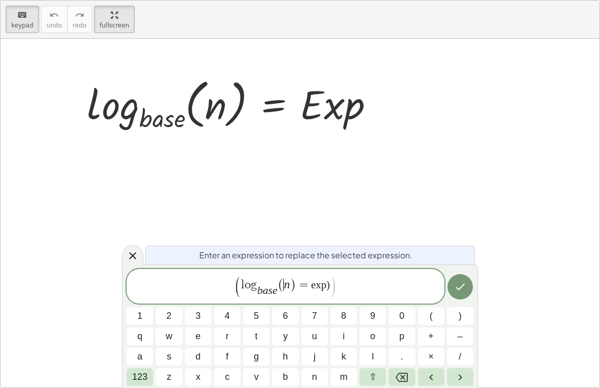
click at [416, 377] on icon "Right arrow" at bounding box center [460, 377] width 4 height 6
click at [416, 379] on icon "Right arrow" at bounding box center [460, 377] width 12 height 12
click at [416, 380] on icon "Right arrow" at bounding box center [460, 377] width 12 height 12
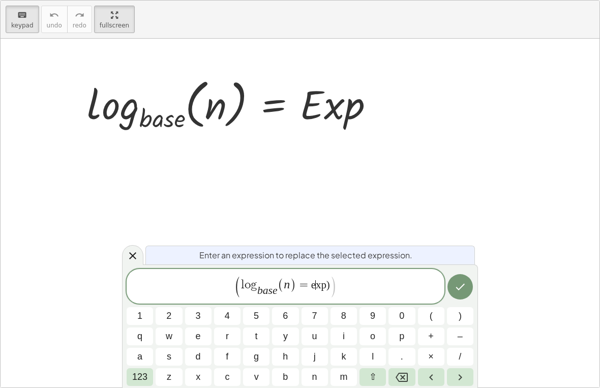
click at [416, 380] on icon "Right arrow" at bounding box center [460, 377] width 12 height 12
click at [416, 381] on button "Right arrow" at bounding box center [460, 377] width 26 height 18
click at [416, 382] on button "Right arrow" at bounding box center [460, 377] width 26 height 18
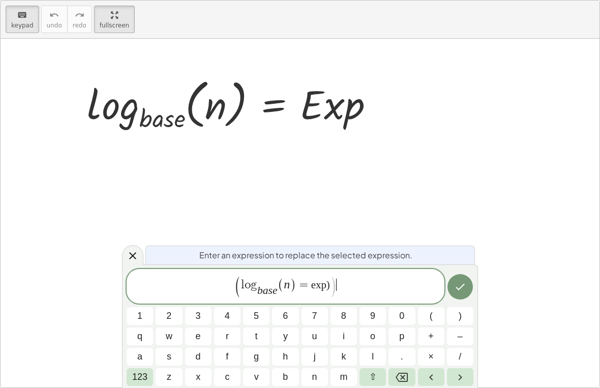
click at [416, 343] on span "–" at bounding box center [459, 336] width 5 height 14
click at [411, 378] on button "Backspace" at bounding box center [401, 377] width 26 height 18
click at [141, 377] on span "123" at bounding box center [139, 377] width 15 height 14
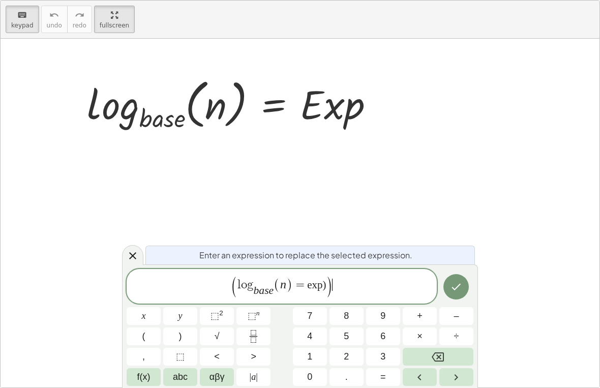
click at [387, 372] on button "=" at bounding box center [383, 377] width 34 height 18
click at [138, 375] on span "f(x)" at bounding box center [143, 377] width 13 height 14
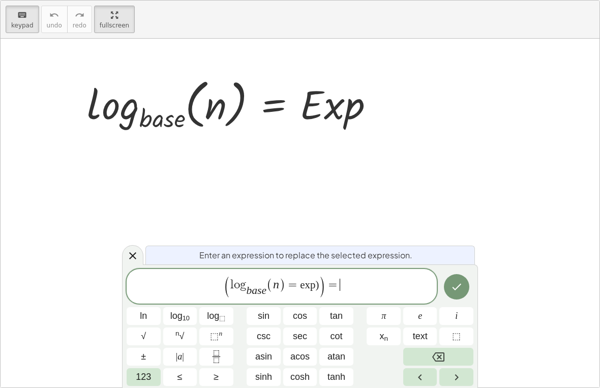
click at [146, 375] on span "123" at bounding box center [143, 377] width 15 height 14
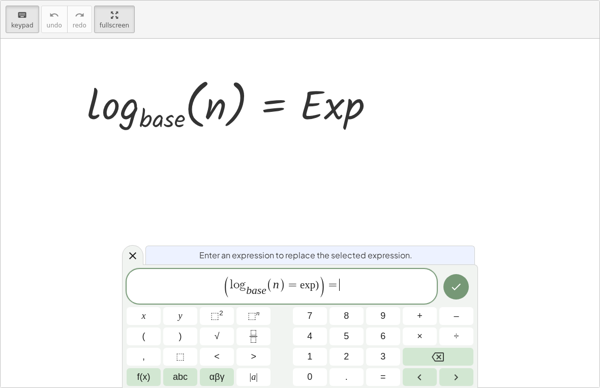
click at [148, 375] on span "f(x)" at bounding box center [143, 377] width 13 height 14
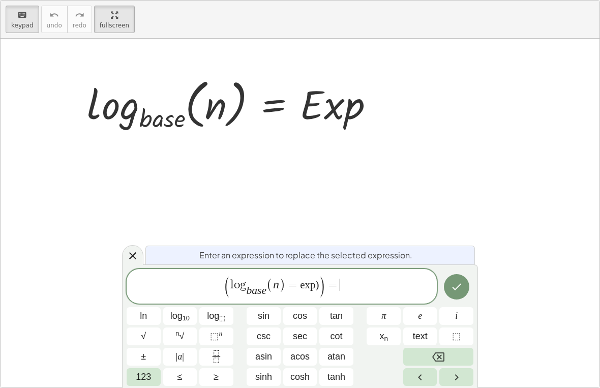
click at [141, 376] on span "123" at bounding box center [143, 377] width 15 height 14
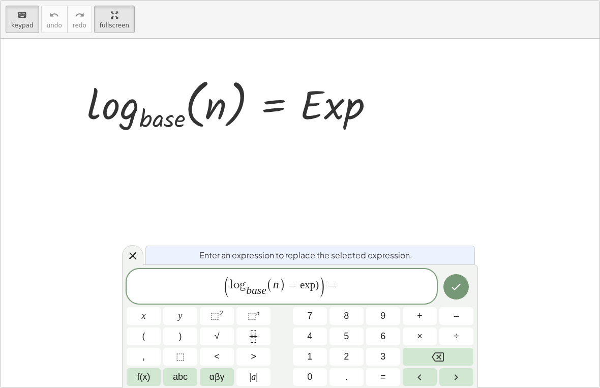
click at [141, 377] on span "f(x)" at bounding box center [143, 377] width 13 height 14
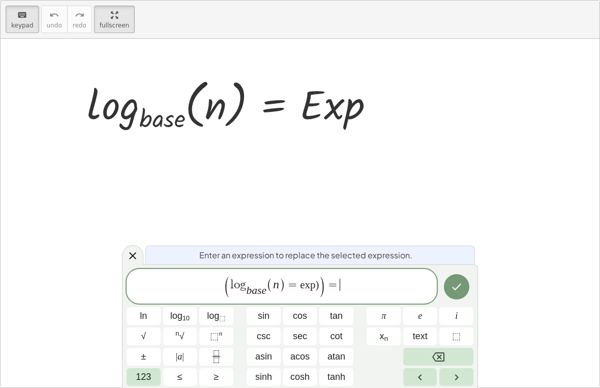
click at [141, 376] on span "123" at bounding box center [143, 377] width 15 height 14
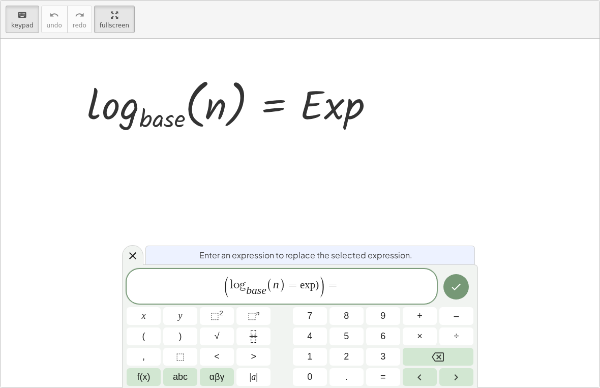
click at [181, 381] on span "abc" at bounding box center [180, 377] width 15 height 14
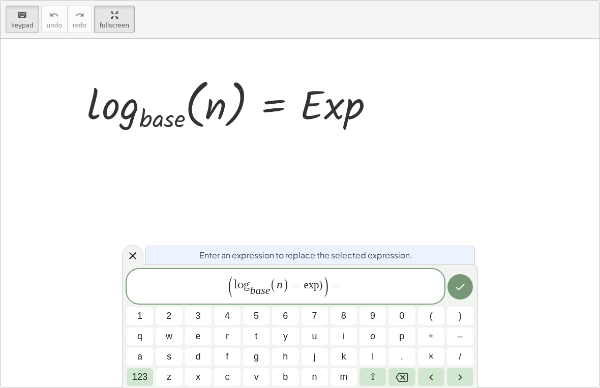
click at [287, 374] on span "b" at bounding box center [285, 377] width 5 height 14
click at [150, 353] on button "a" at bounding box center [140, 357] width 26 height 18
click at [178, 362] on button "s" at bounding box center [168, 357] width 26 height 18
click at [198, 337] on span "e" at bounding box center [198, 336] width 5 height 14
click at [140, 379] on span "123" at bounding box center [139, 377] width 15 height 14
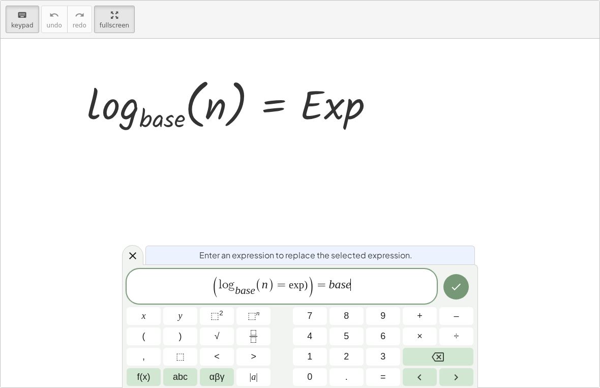
click at [179, 353] on span "⬚" at bounding box center [180, 357] width 9 height 14
click at [416, 382] on icon "Left arrow" at bounding box center [419, 377] width 12 height 12
click at [416, 375] on icon "Right arrow" at bounding box center [456, 377] width 12 height 12
click at [416, 354] on button "Backspace" at bounding box center [437, 357] width 71 height 18
click at [257, 313] on sup "n" at bounding box center [258, 313] width 4 height 8
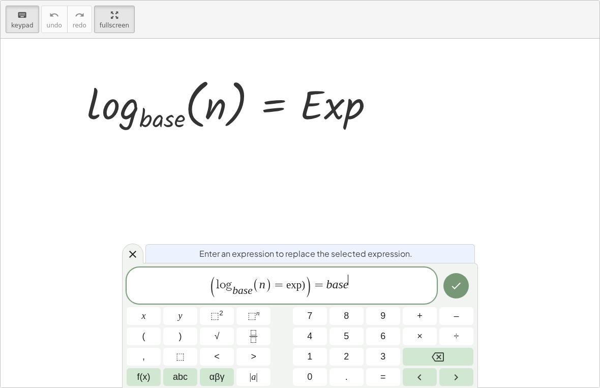
click at [142, 381] on span "f(x)" at bounding box center [143, 377] width 13 height 14
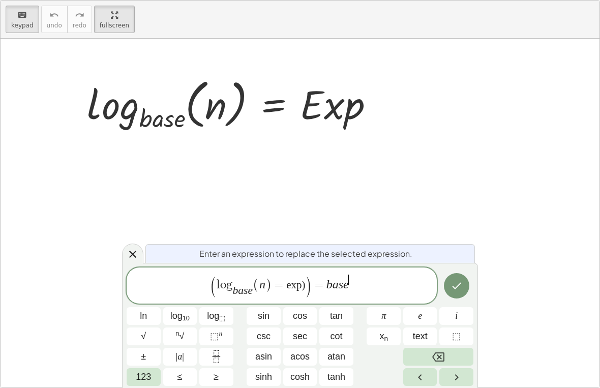
click at [141, 379] on span "123" at bounding box center [143, 377] width 15 height 14
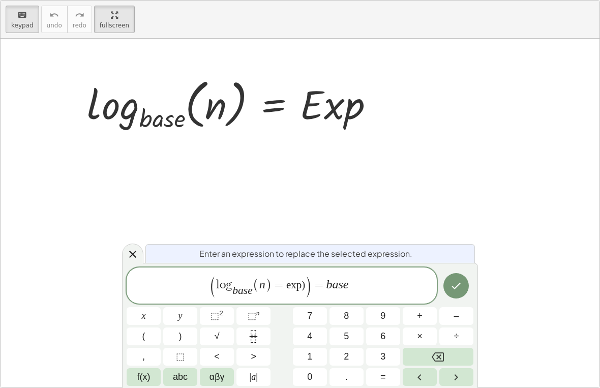
click at [180, 376] on span "abc" at bounding box center [180, 377] width 15 height 14
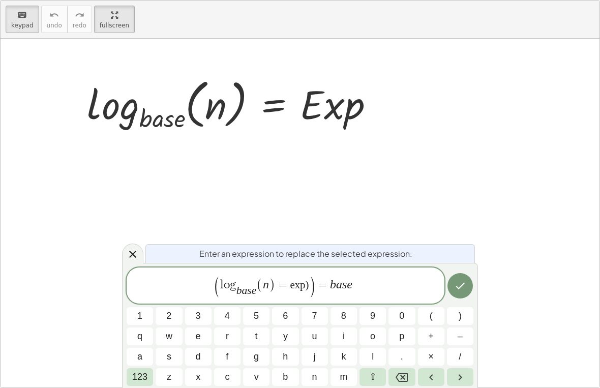
click at [197, 339] on span "e" at bounding box center [198, 336] width 5 height 14
click at [199, 376] on span "x" at bounding box center [198, 377] width 5 height 14
click at [407, 334] on button "p" at bounding box center [401, 336] width 26 height 18
click at [133, 377] on span "123" at bounding box center [139, 377] width 15 height 14
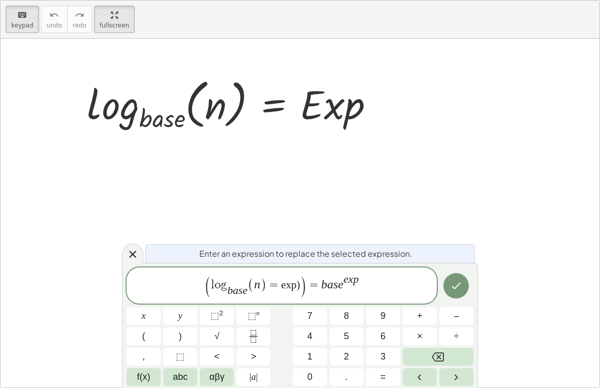
click at [388, 370] on button "=" at bounding box center [383, 377] width 34 height 18
click at [416, 356] on icon "Backspace" at bounding box center [437, 356] width 12 height 9
click at [416, 376] on icon "Right arrow" at bounding box center [456, 377] width 12 height 12
click at [390, 375] on button "=" at bounding box center [383, 377] width 34 height 18
click at [146, 344] on button "(" at bounding box center [144, 336] width 34 height 18
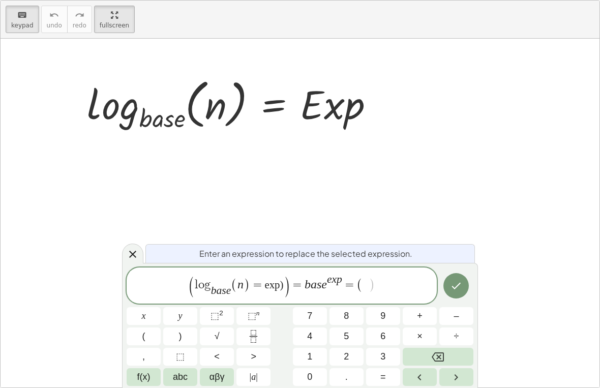
click at [147, 378] on span "f(x)" at bounding box center [143, 377] width 13 height 14
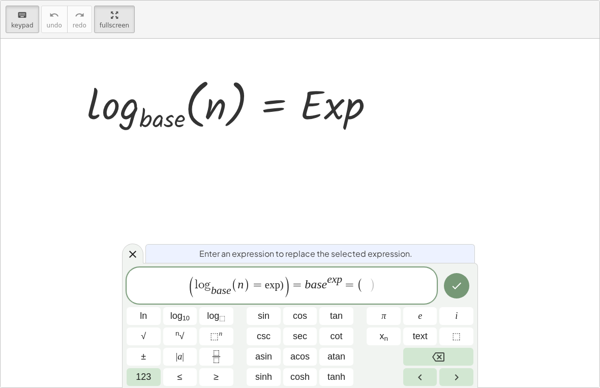
click at [142, 376] on span "123" at bounding box center [143, 377] width 15 height 14
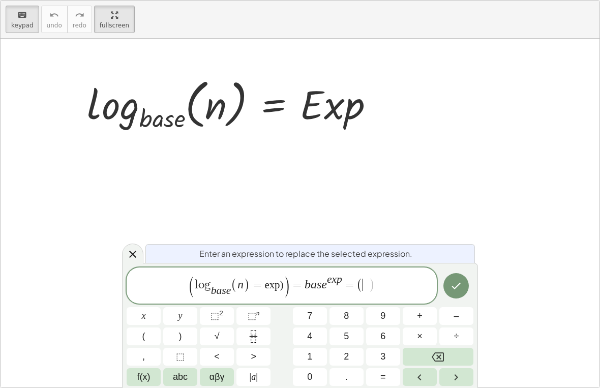
click at [179, 378] on span "abc" at bounding box center [180, 377] width 15 height 14
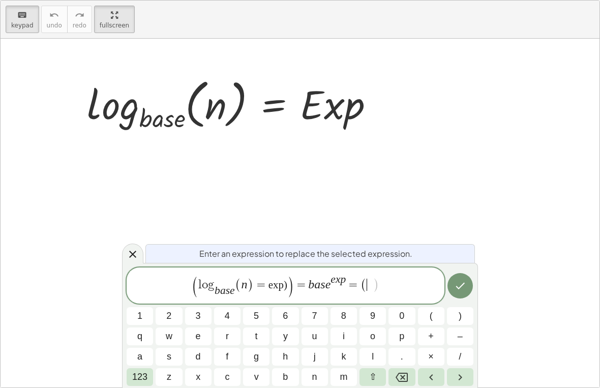
click at [309, 376] on button "n" at bounding box center [314, 377] width 26 height 18
click at [139, 378] on span "123" at bounding box center [139, 377] width 15 height 14
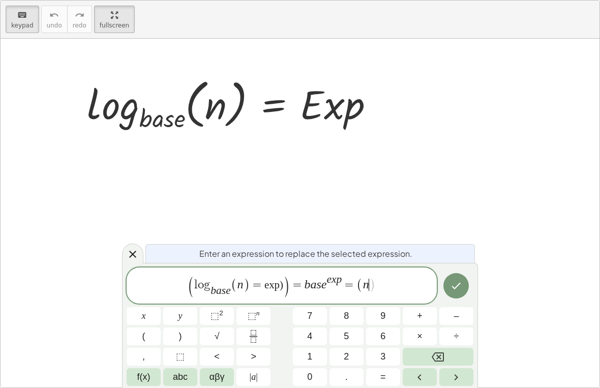
click at [179, 340] on span ")" at bounding box center [180, 336] width 3 height 14
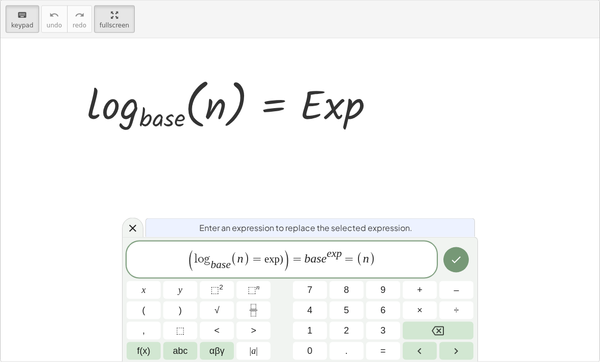
scroll to position [34, 0]
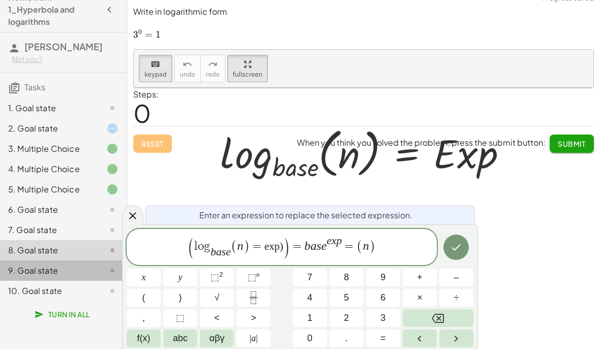
click at [47, 277] on div "9. Goal state" at bounding box center [49, 283] width 82 height 12
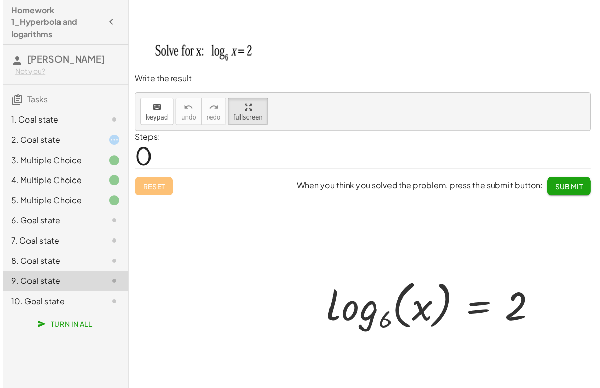
scroll to position [0, 0]
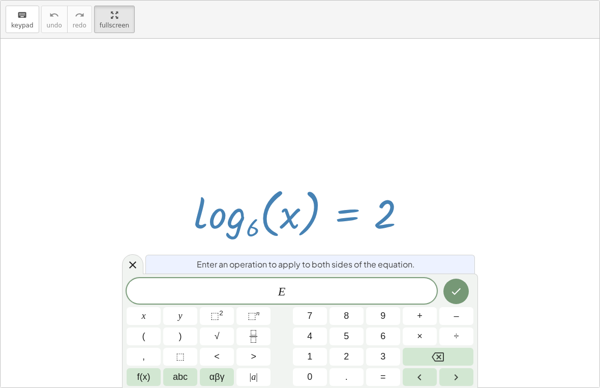
click at [416, 357] on button "Backspace" at bounding box center [437, 357] width 71 height 18
click at [145, 319] on span "x" at bounding box center [144, 316] width 4 height 14
click at [250, 357] on button ">" at bounding box center [253, 357] width 34 height 18
click at [351, 356] on button "2" at bounding box center [346, 357] width 34 height 18
click at [416, 357] on button "Backspace" at bounding box center [437, 357] width 71 height 18
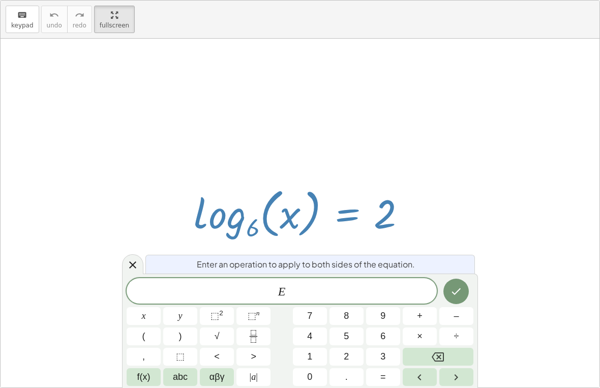
click at [416, 360] on icon "Backspace" at bounding box center [437, 357] width 12 height 12
click at [146, 317] on button "x" at bounding box center [144, 316] width 34 height 18
click at [252, 355] on span ">" at bounding box center [254, 357] width 6 height 14
click at [312, 374] on span "0" at bounding box center [309, 377] width 5 height 14
click at [416, 299] on button "Done" at bounding box center [455, 290] width 25 height 25
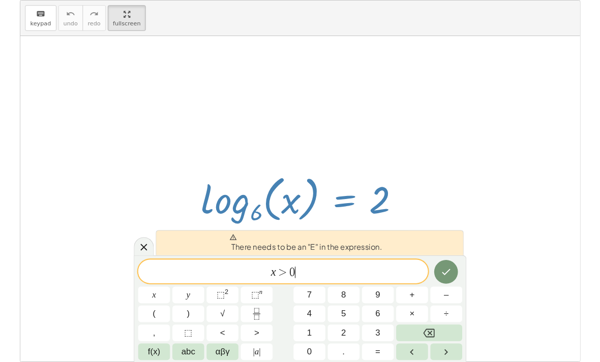
scroll to position [8, 0]
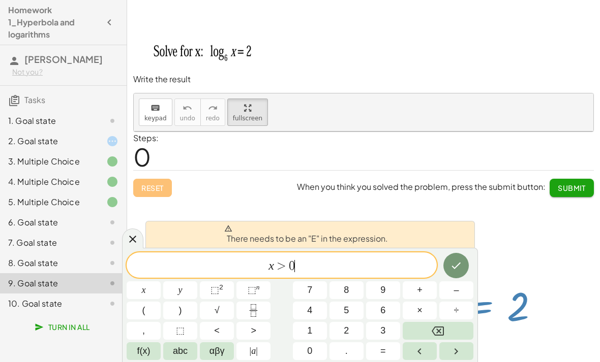
click at [38, 302] on div "10. Goal state" at bounding box center [49, 304] width 82 height 12
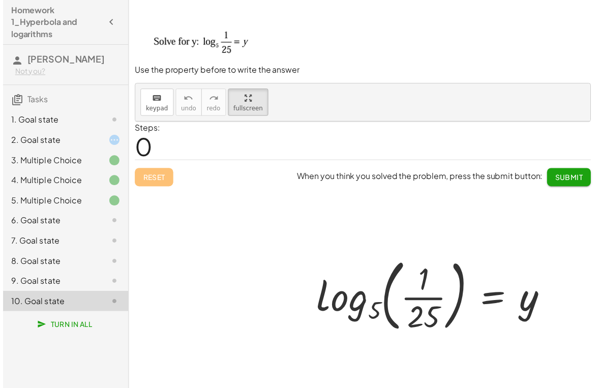
scroll to position [0, 0]
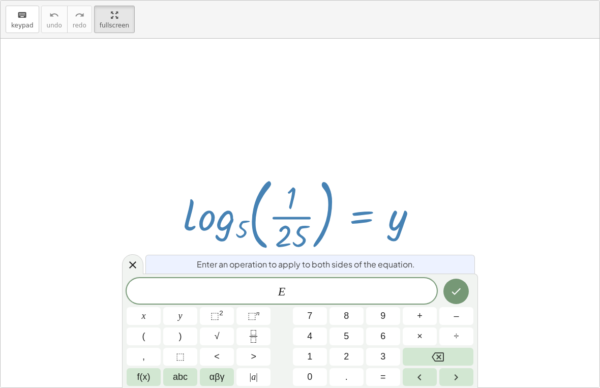
click at [315, 295] on span "E" at bounding box center [282, 292] width 310 height 14
click at [416, 354] on icon "Backspace" at bounding box center [437, 357] width 12 height 12
click at [178, 320] on span "y" at bounding box center [180, 316] width 4 height 14
click at [392, 377] on button "=" at bounding box center [383, 377] width 34 height 18
click at [416, 324] on button "–" at bounding box center [456, 316] width 34 height 18
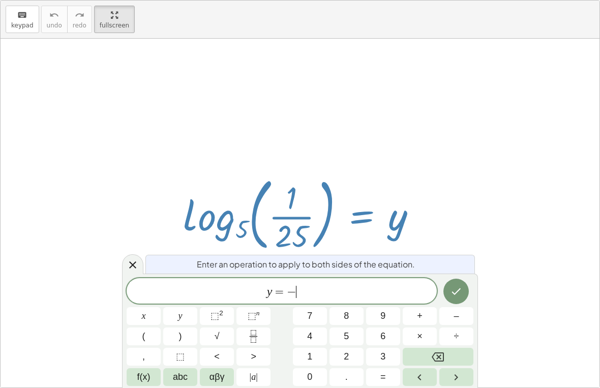
click at [359, 355] on button "2" at bounding box center [346, 357] width 34 height 18
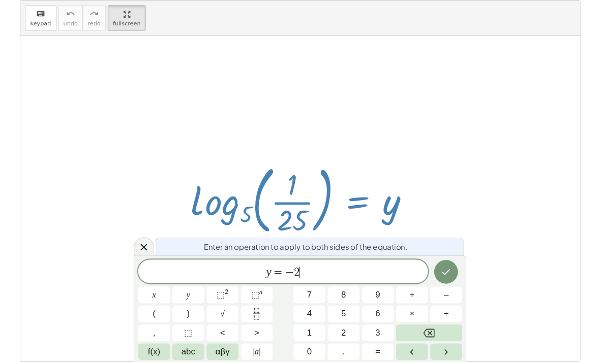
scroll to position [8, 0]
